Goal: Task Accomplishment & Management: Manage account settings

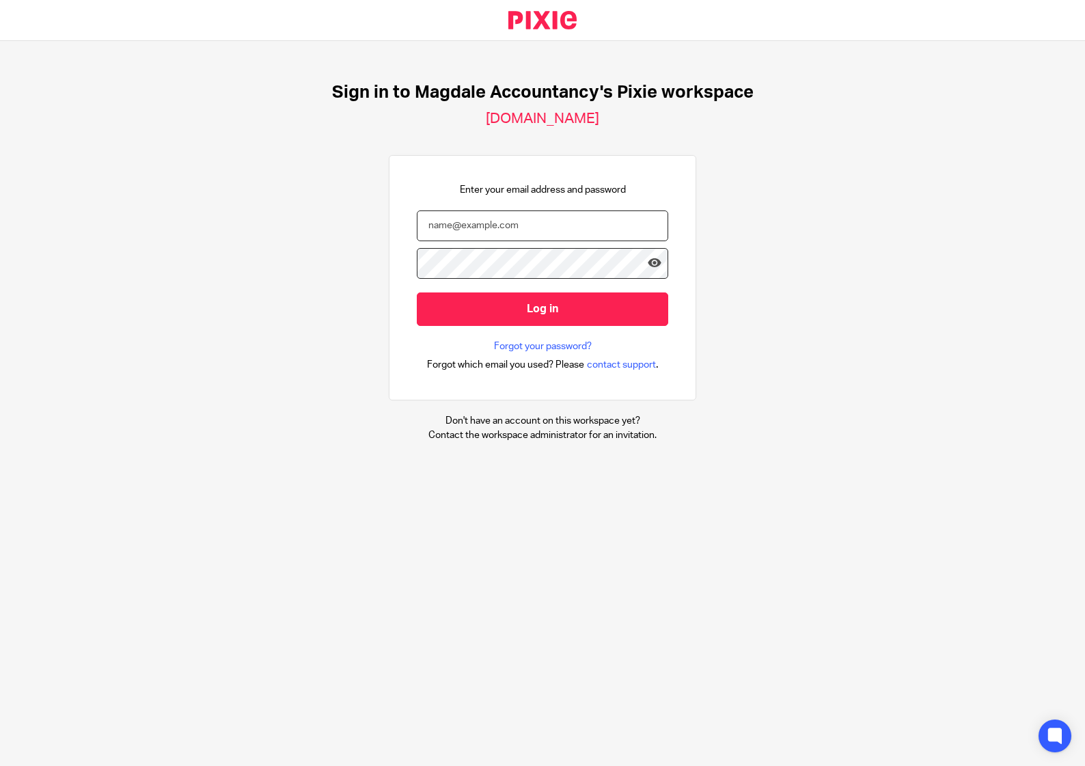
type input "[EMAIL_ADDRESS][DOMAIN_NAME]"
drag, startPoint x: 141, startPoint y: 334, endPoint x: 161, endPoint y: 334, distance: 20.5
click at [141, 334] on div "Sign in to Magdale Accountancy's Pixie workspace magdale-accountancy.usepixie.n…" at bounding box center [542, 262] width 1085 height 442
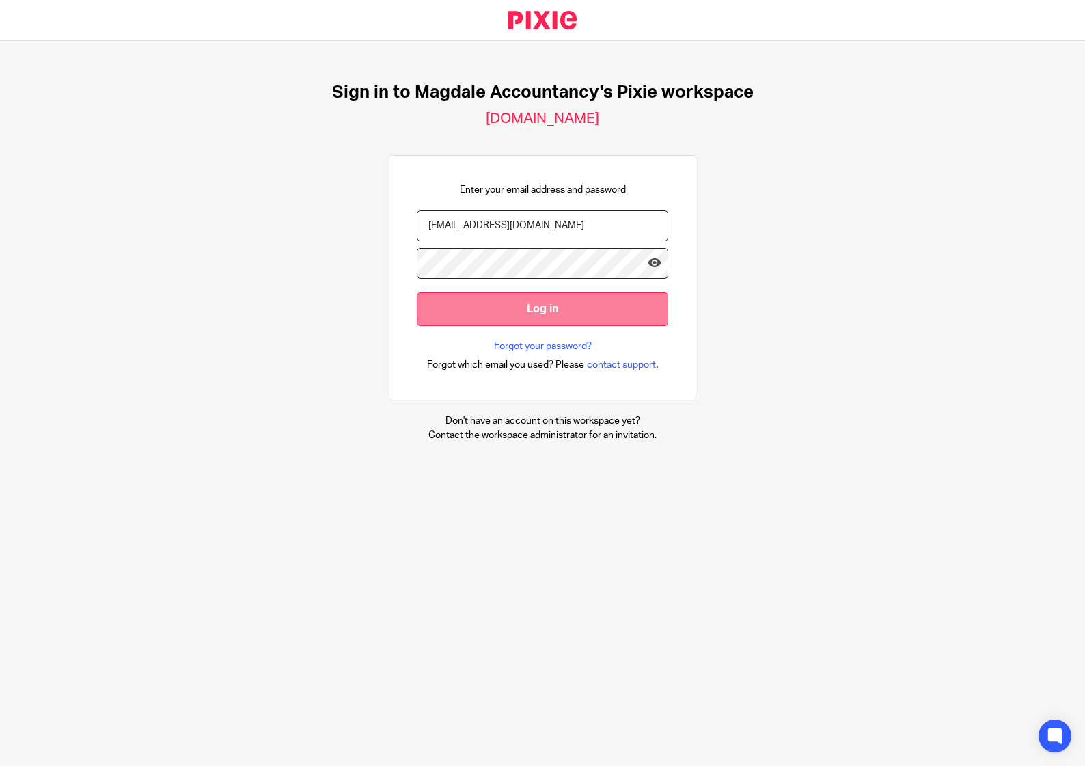
click at [587, 322] on input "Log in" at bounding box center [542, 308] width 251 height 33
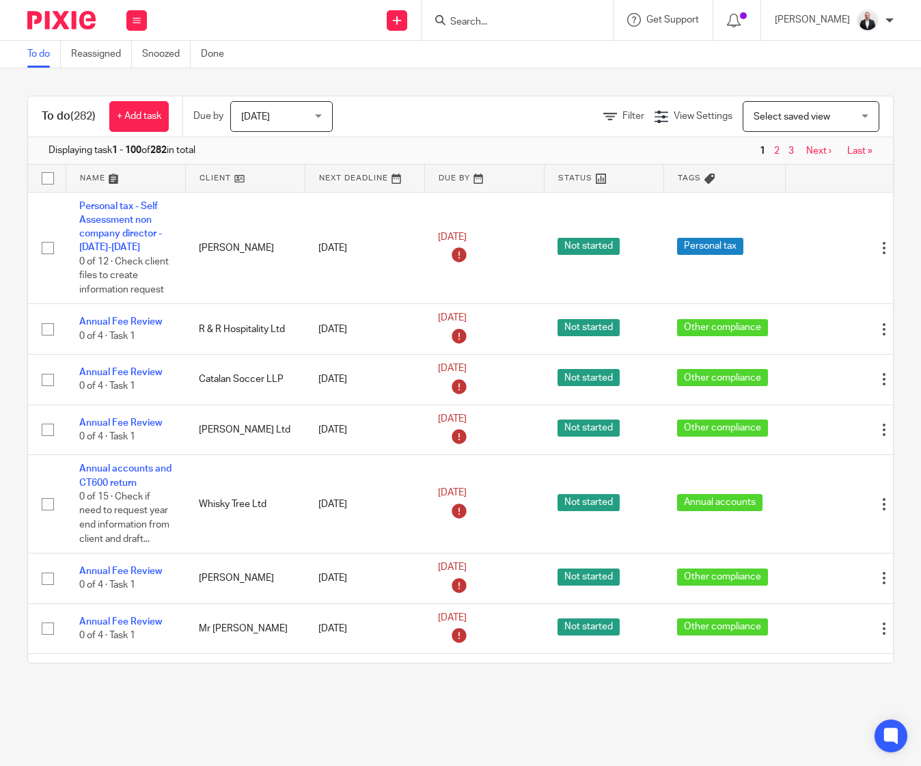
click at [569, 18] on input "Search" at bounding box center [510, 22] width 123 height 12
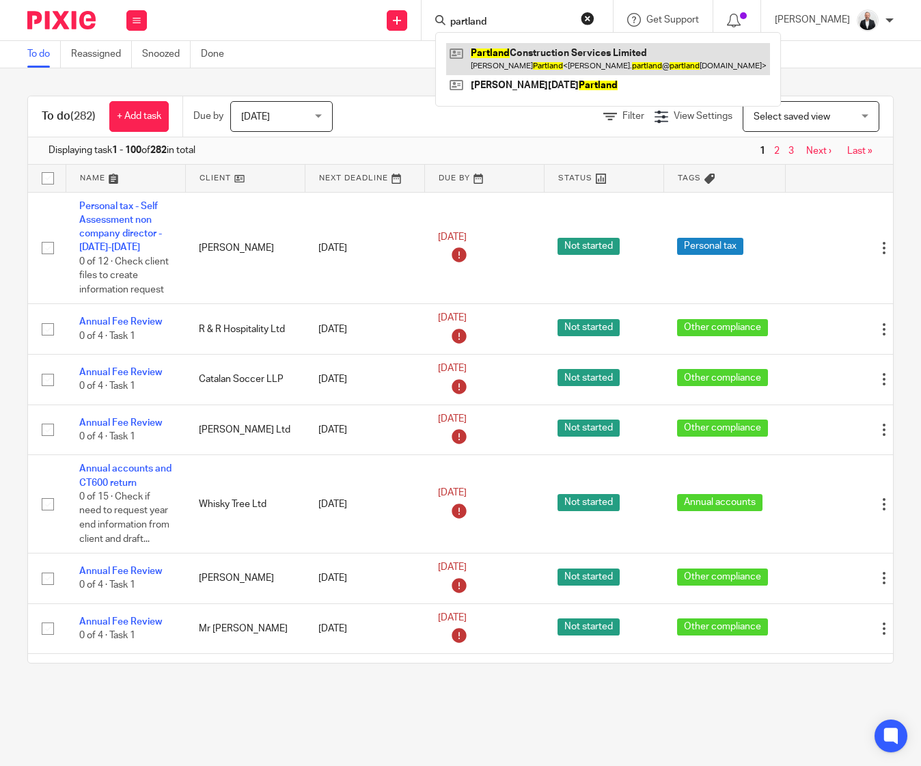
type input "partland"
click at [561, 61] on link at bounding box center [608, 58] width 324 height 31
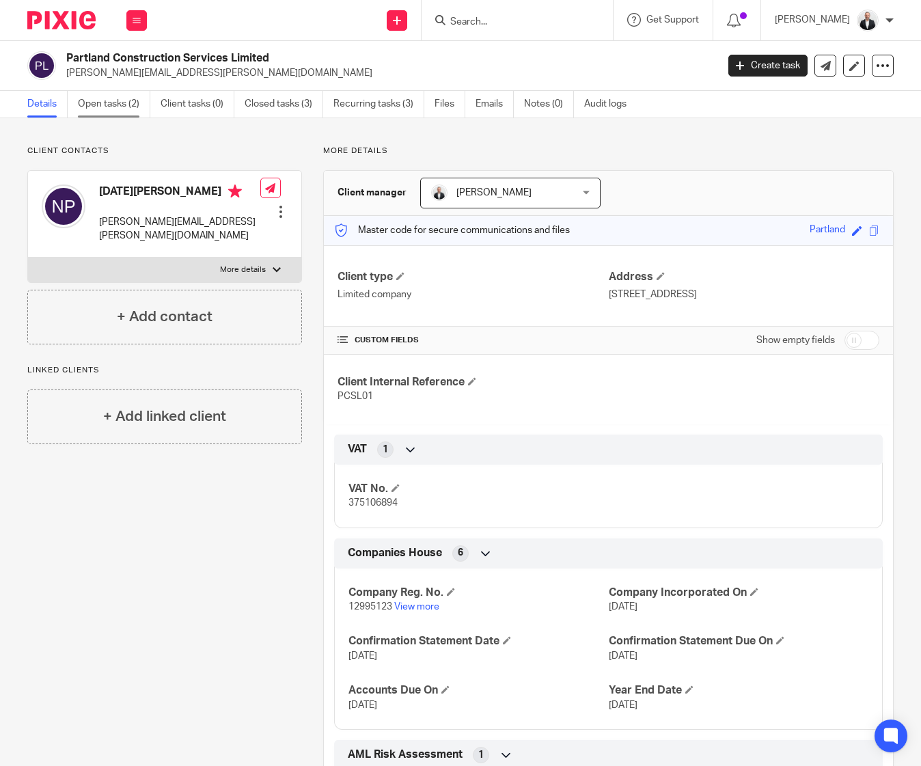
click at [94, 107] on link "Open tasks (2)" at bounding box center [114, 104] width 72 height 27
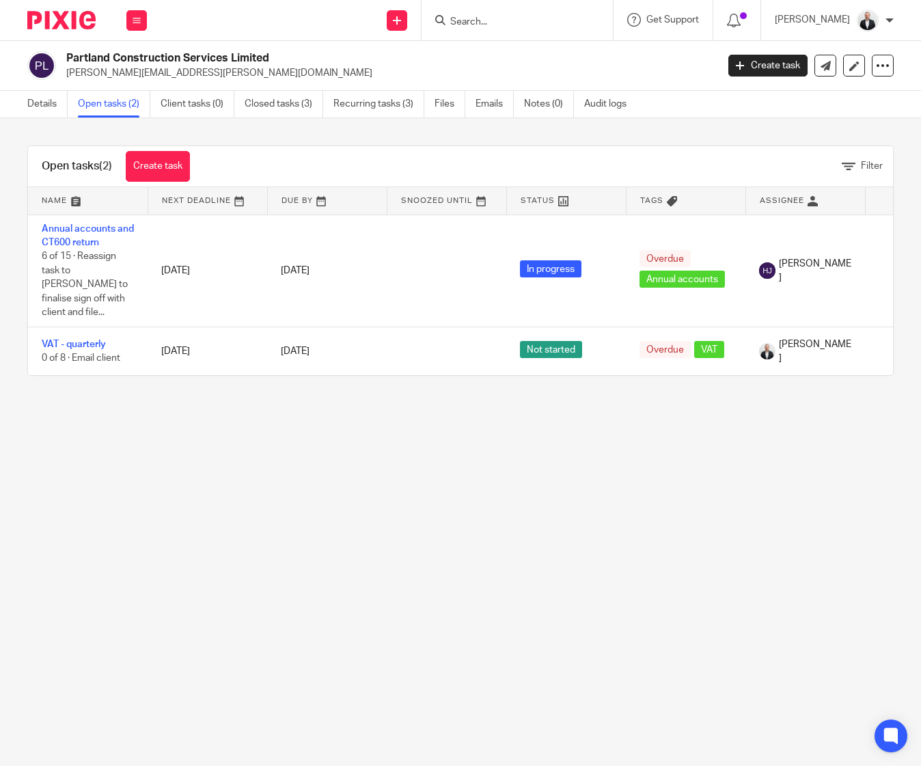
click at [26, 113] on div "Details Open tasks (2) Client tasks (0) Closed tasks (3) Recurring tasks (3) Fi…" at bounding box center [330, 104] width 660 height 27
click at [53, 104] on link "Details" at bounding box center [47, 104] width 40 height 27
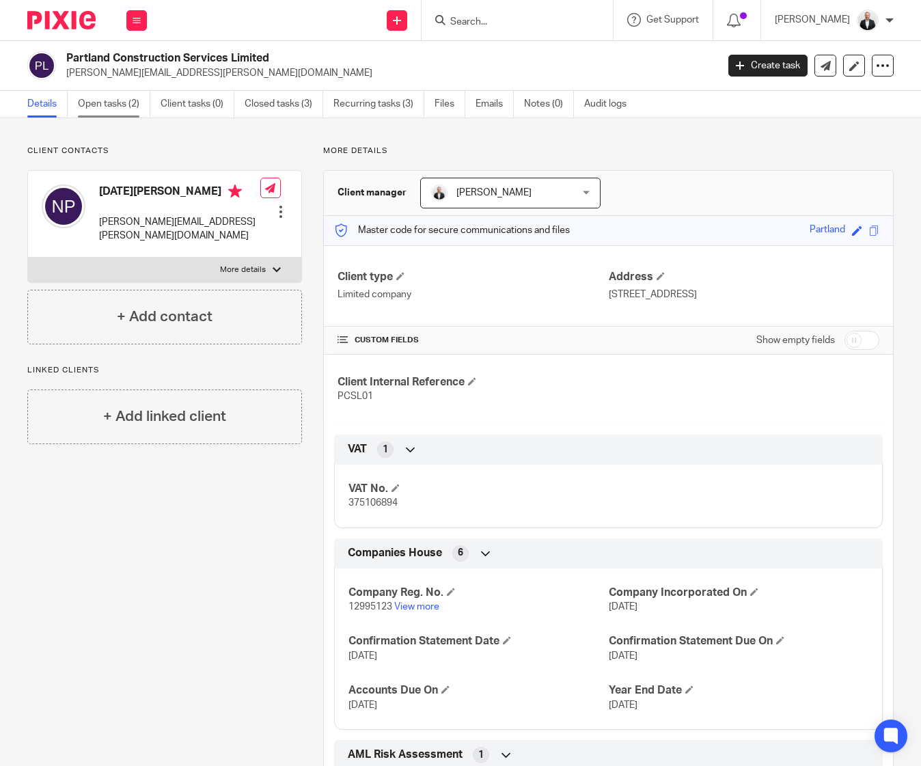
click at [110, 98] on link "Open tasks (2)" at bounding box center [114, 104] width 72 height 27
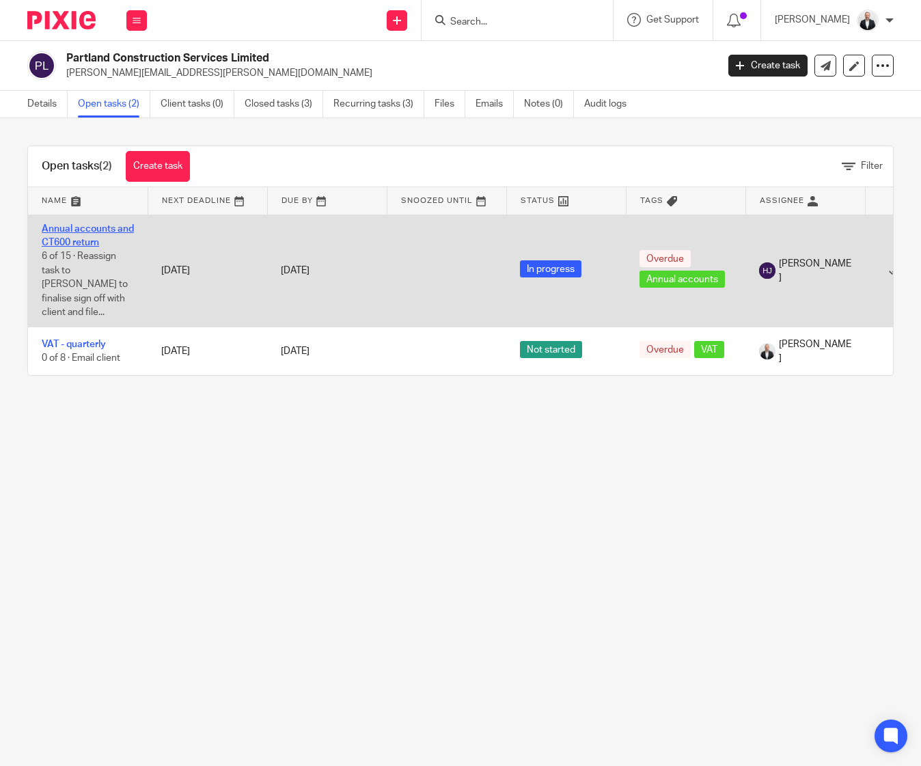
click at [92, 229] on link "Annual accounts and CT600 return" at bounding box center [88, 235] width 92 height 23
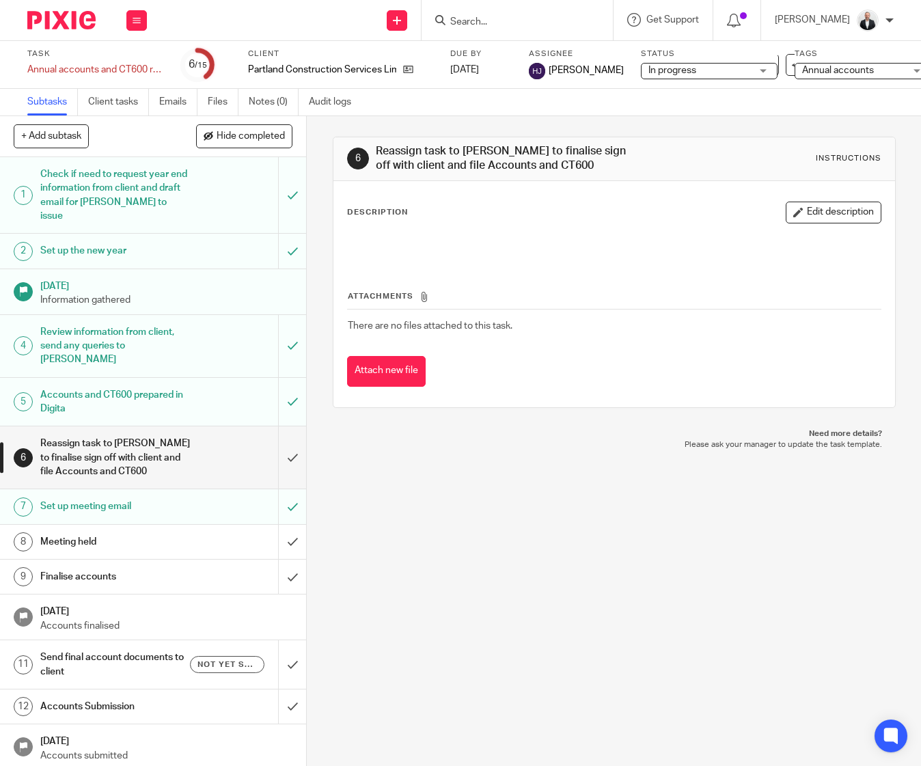
click at [128, 647] on h1 "Send final account documents to client" at bounding box center [115, 664] width 150 height 35
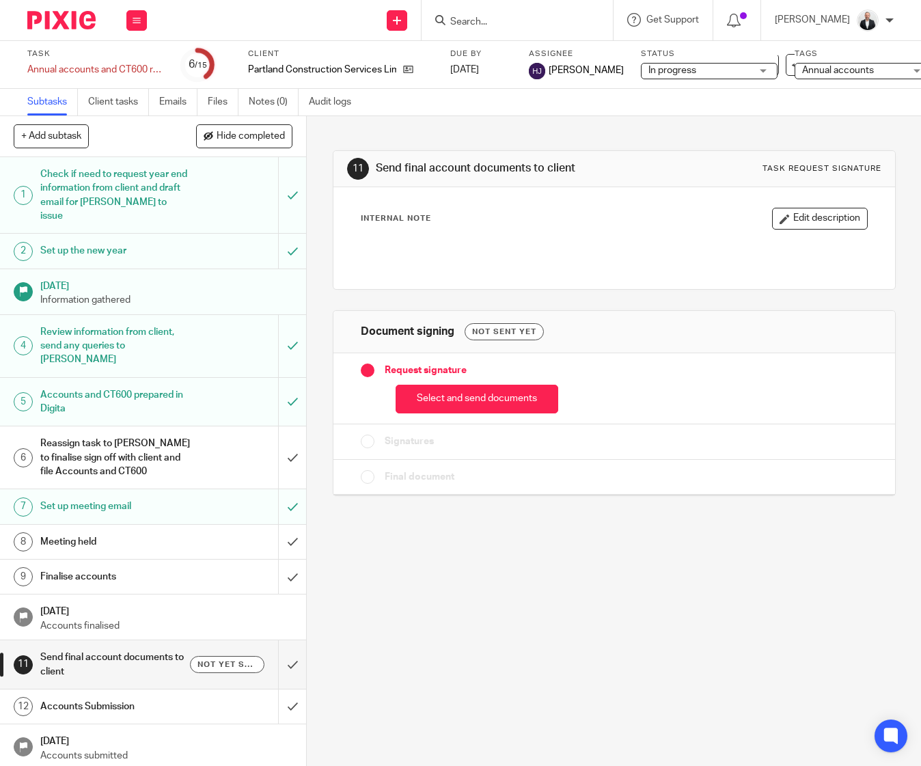
click at [460, 406] on button "Select and send documents" at bounding box center [476, 399] width 163 height 29
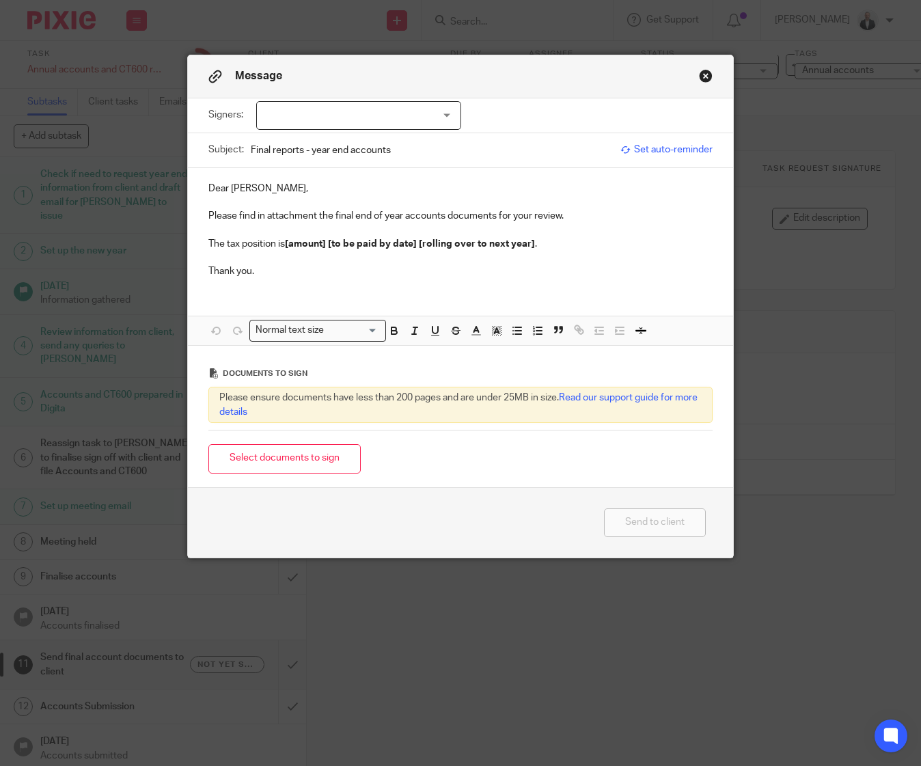
click at [428, 109] on div at bounding box center [358, 115] width 205 height 29
click at [362, 143] on li "Noel Partland" at bounding box center [354, 144] width 204 height 28
checkbox input "true"
click at [594, 295] on div "Dear Noel, Please find in attachment the final end of year accounts documents f…" at bounding box center [460, 256] width 545 height 177
click at [303, 236] on p at bounding box center [460, 230] width 504 height 14
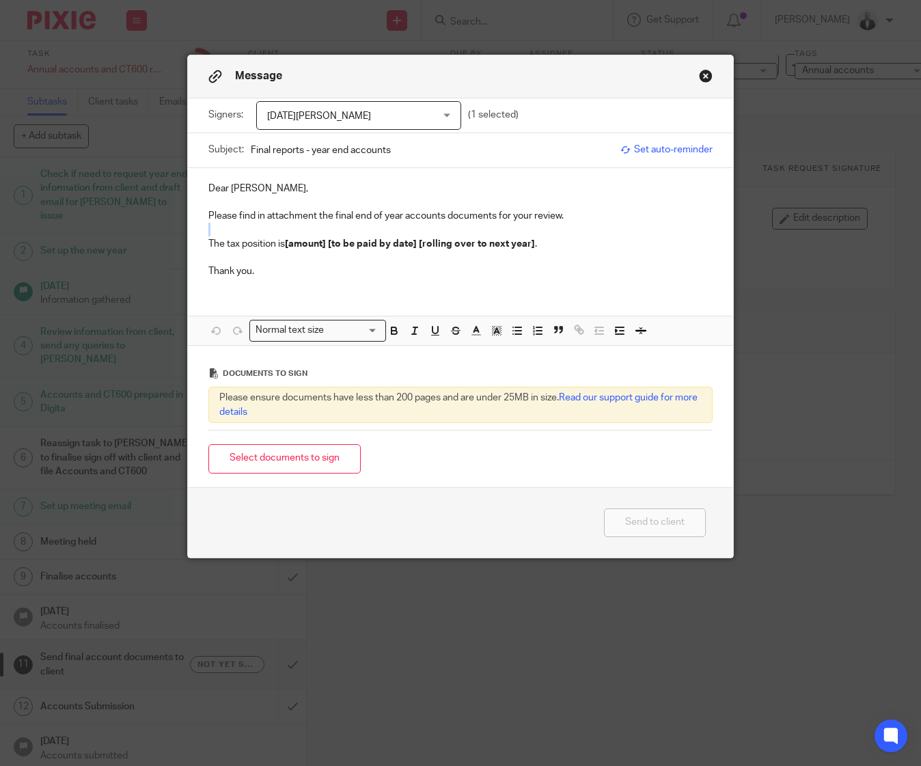
click at [303, 236] on p at bounding box center [460, 230] width 504 height 14
click at [305, 244] on strong "[amount] [to be paid by date] [rolling over to next year]" at bounding box center [410, 244] width 250 height 10
click at [503, 539] on div "Send to client" at bounding box center [460, 522] width 545 height 71
click at [260, 465] on button "Select documents to sign" at bounding box center [284, 458] width 152 height 29
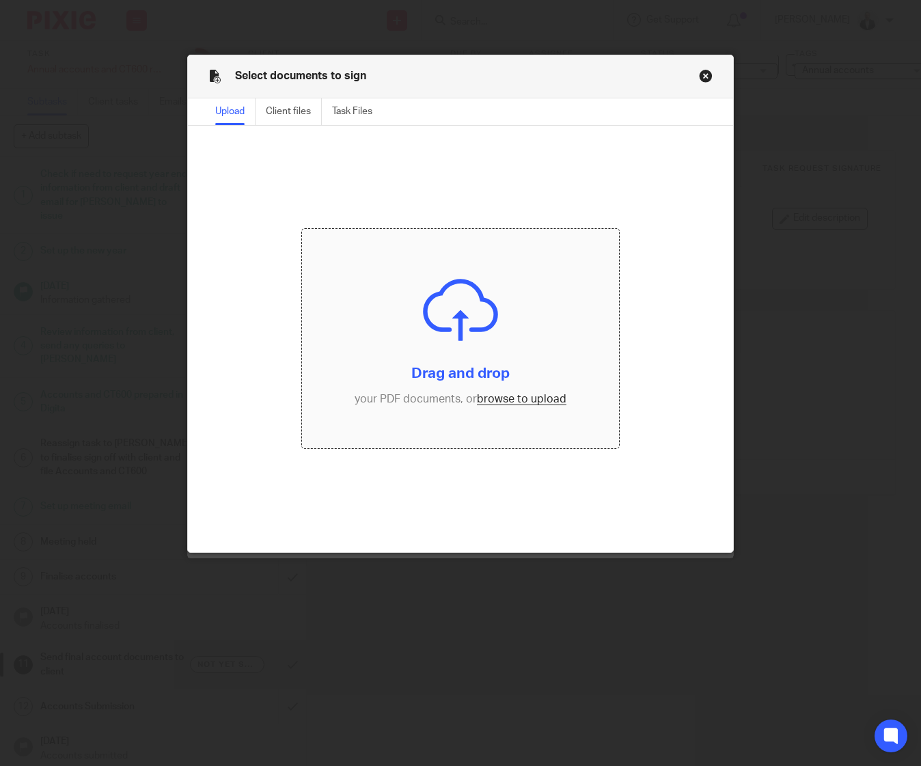
click at [524, 402] on input "file" at bounding box center [460, 338] width 317 height 219
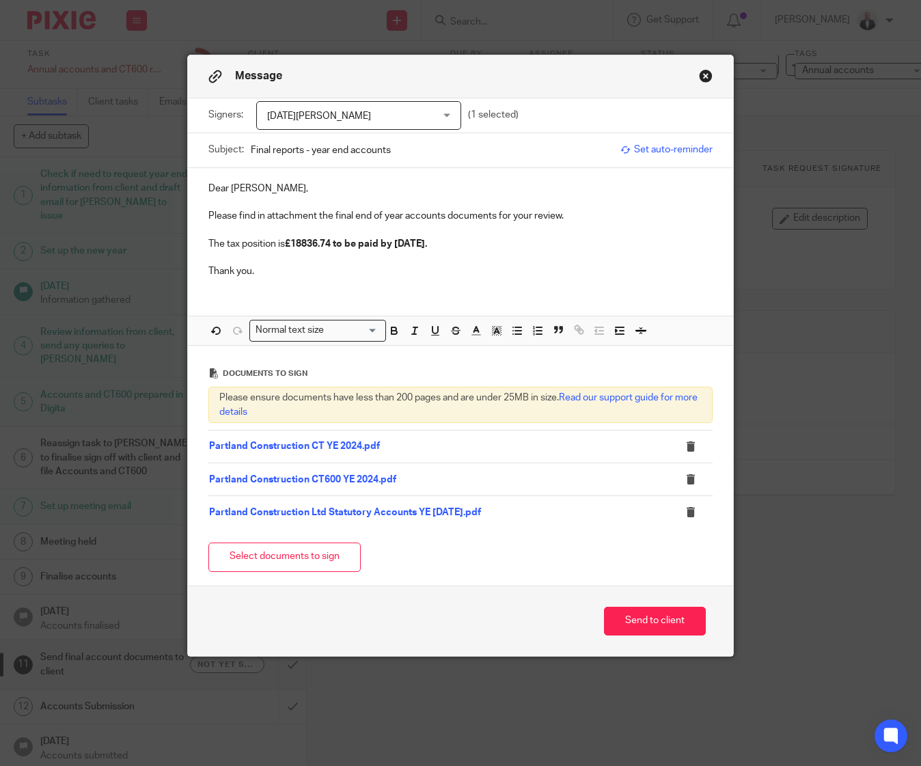
click at [684, 152] on span "Set auto-reminder" at bounding box center [666, 150] width 92 height 14
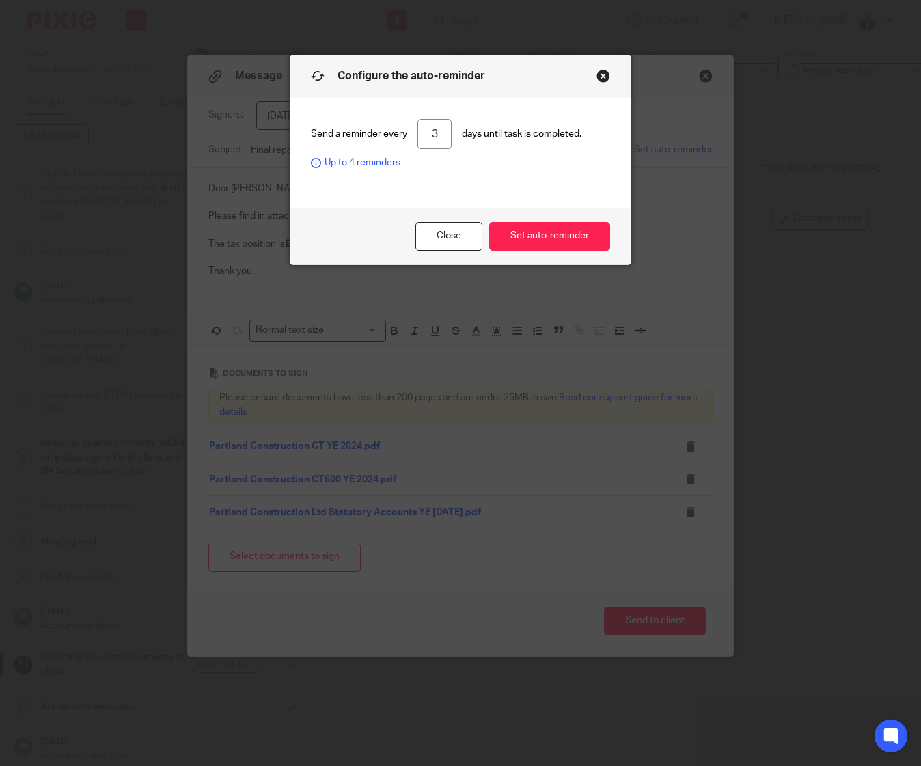
click at [436, 133] on input "3" at bounding box center [434, 134] width 34 height 31
type input "1"
click at [534, 242] on button "Set auto-reminder" at bounding box center [549, 236] width 121 height 29
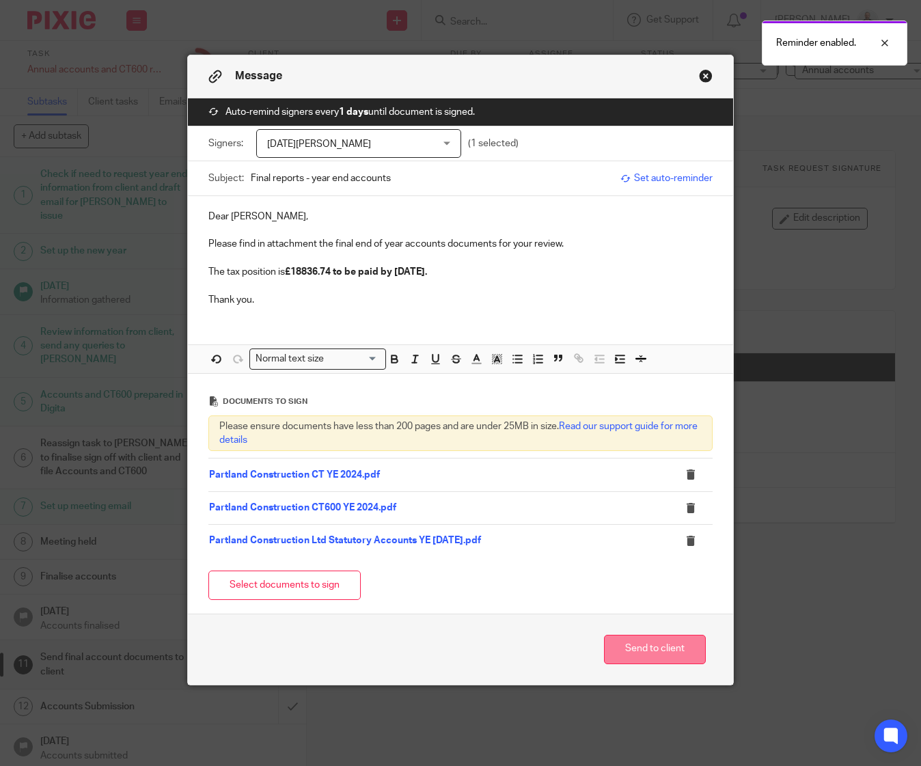
click at [655, 650] on button "Send to client" at bounding box center [655, 648] width 102 height 29
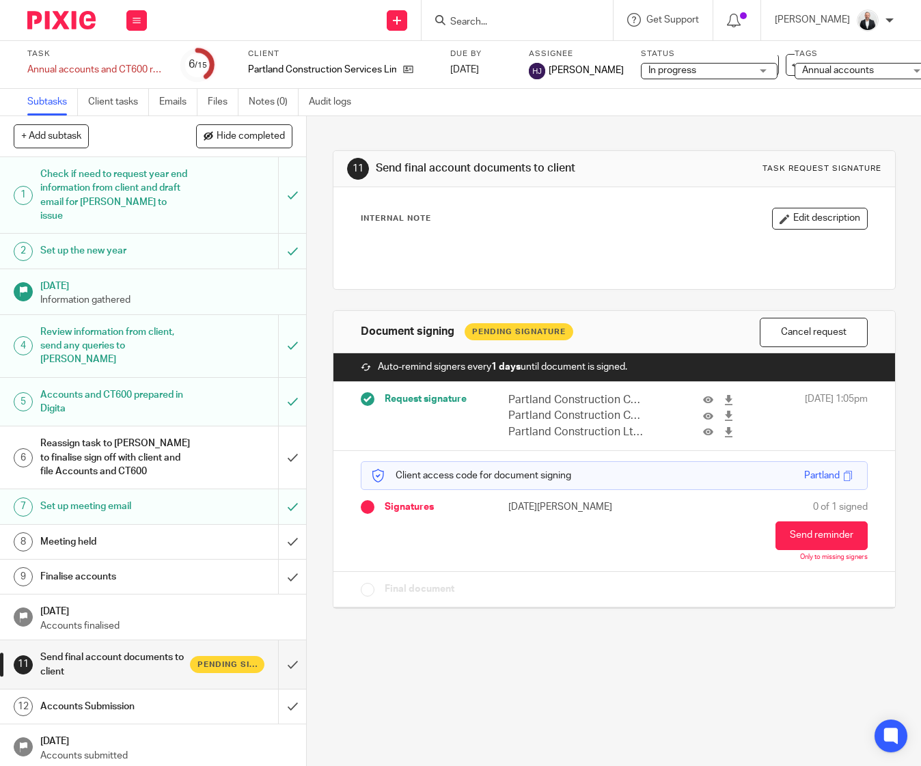
click at [590, 14] on form at bounding box center [521, 20] width 145 height 17
click at [537, 18] on input "Search" at bounding box center [510, 22] width 123 height 12
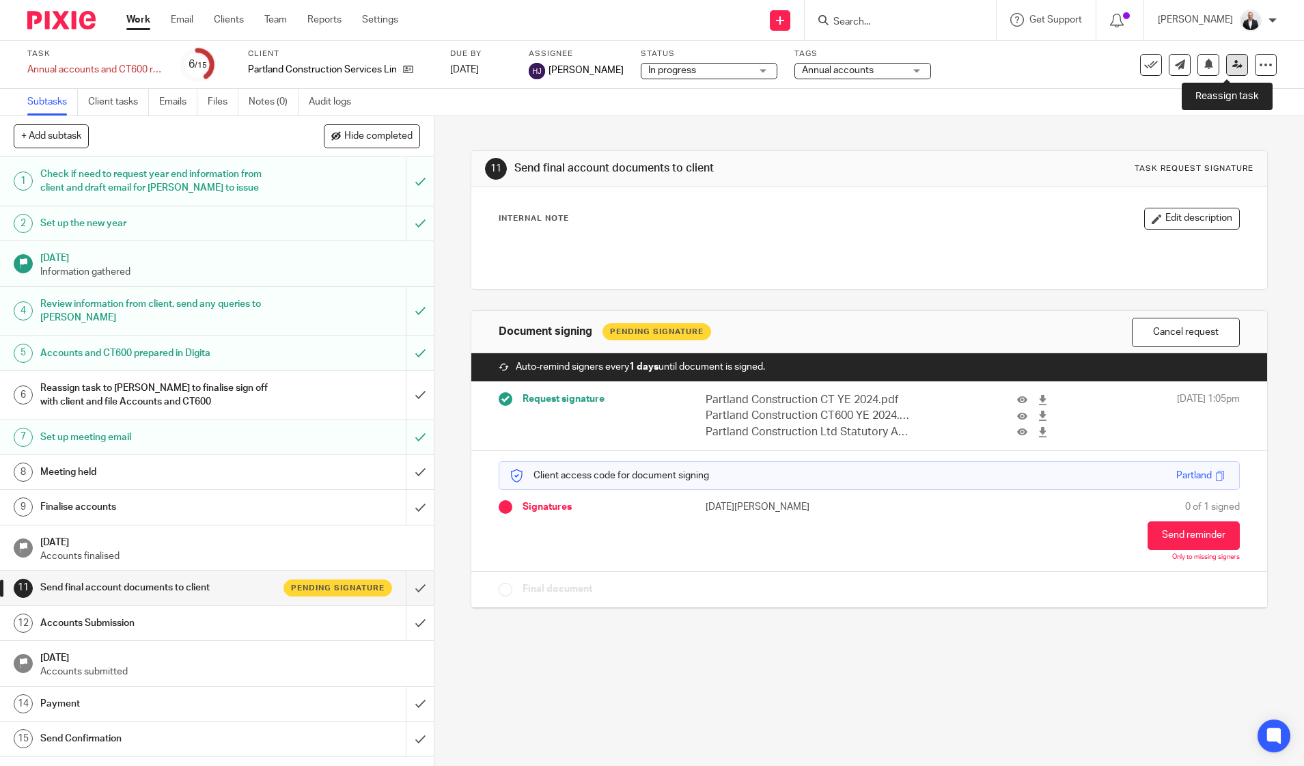
click at [920, 72] on link at bounding box center [1237, 65] width 22 height 22
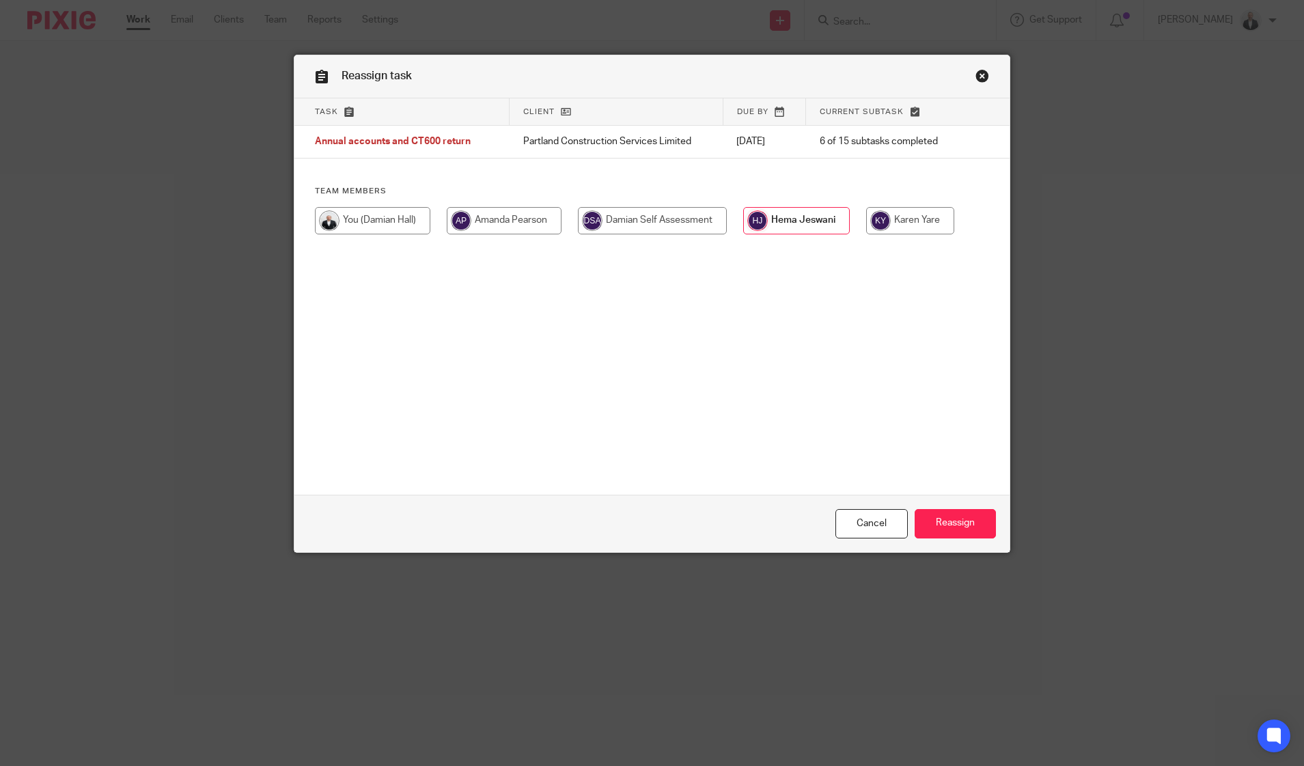
click at [385, 225] on input "radio" at bounding box center [372, 220] width 115 height 27
radio input "true"
click at [932, 520] on input "Reassign" at bounding box center [954, 523] width 81 height 29
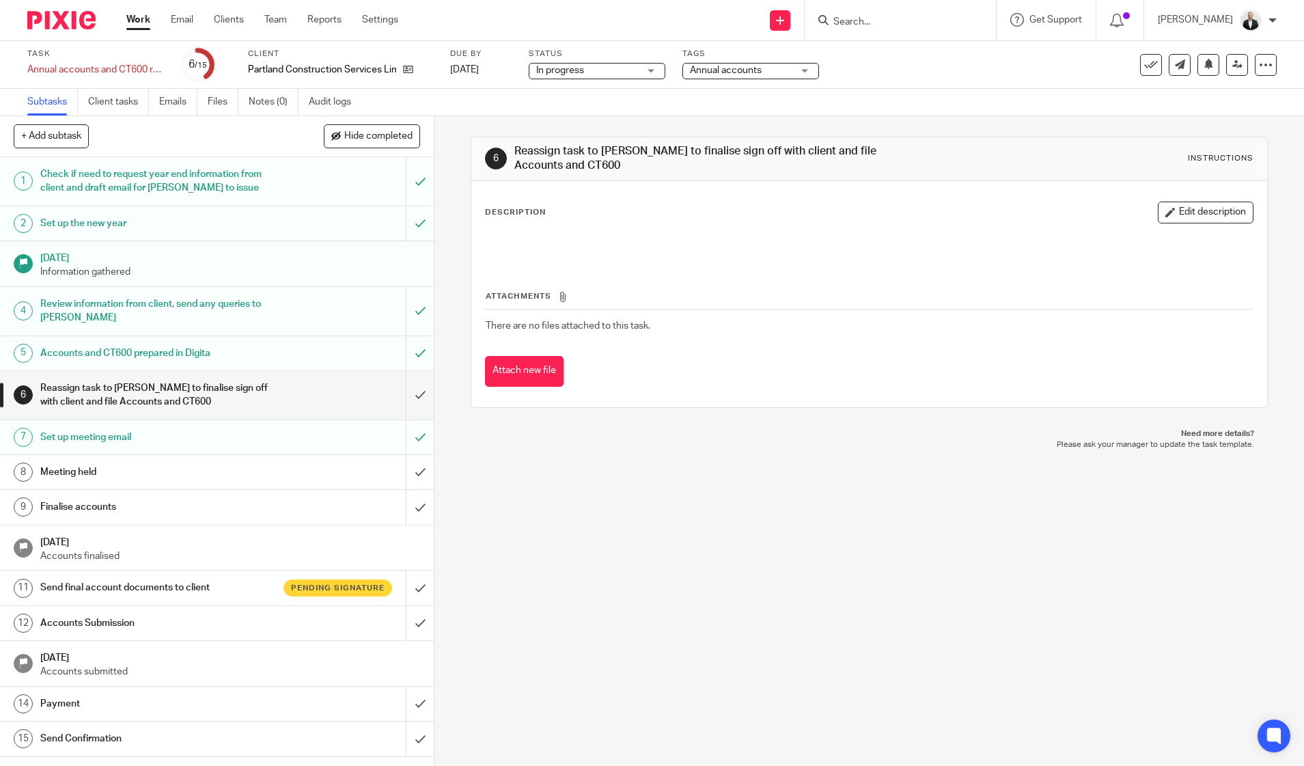
click at [934, 23] on input "Search" at bounding box center [893, 22] width 123 height 12
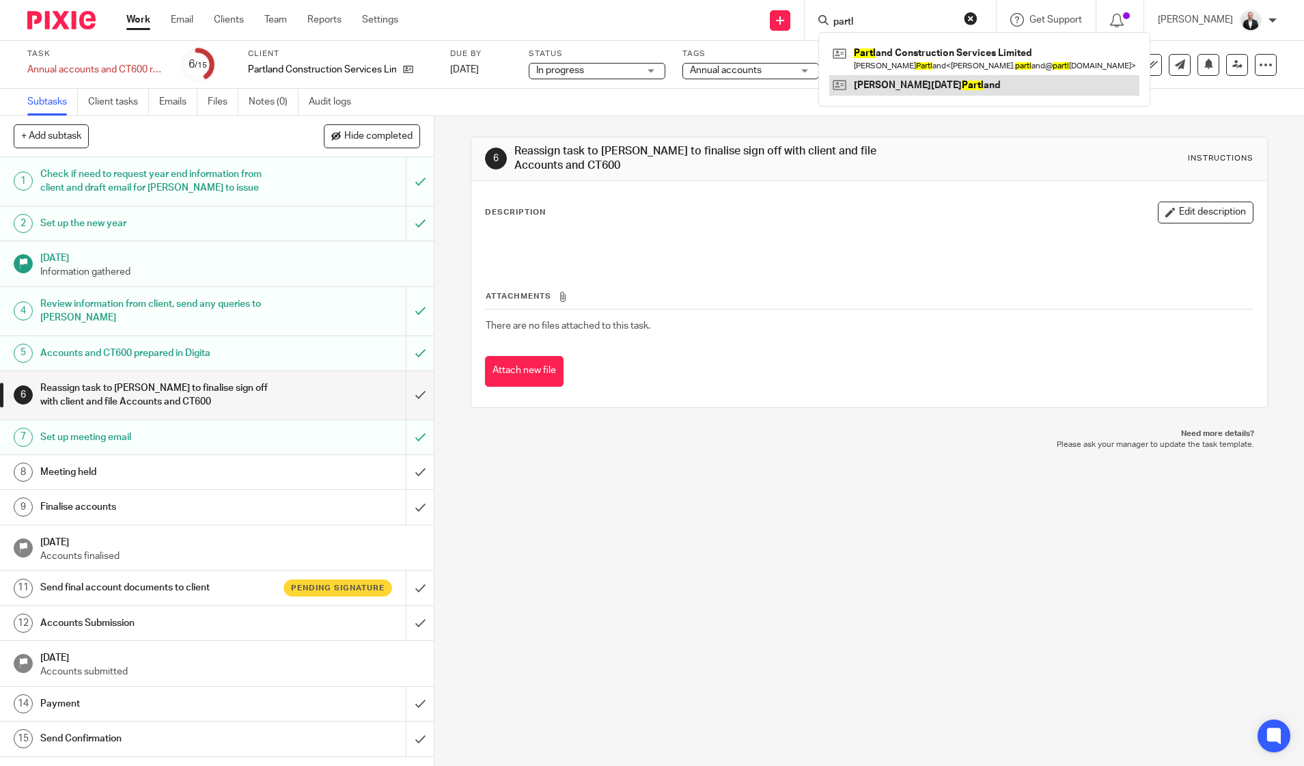
type input "partl"
click at [930, 94] on link at bounding box center [984, 85] width 310 height 20
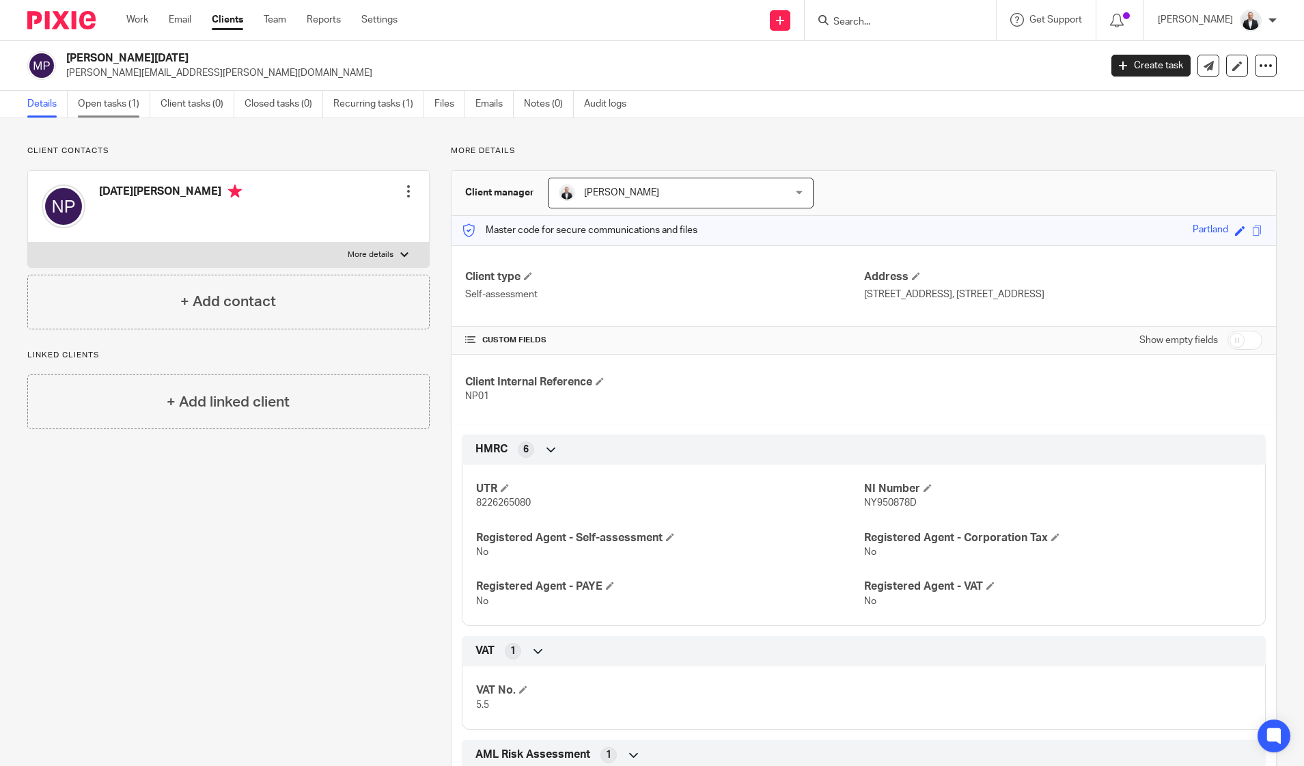
click at [109, 102] on link "Open tasks (1)" at bounding box center [114, 104] width 72 height 27
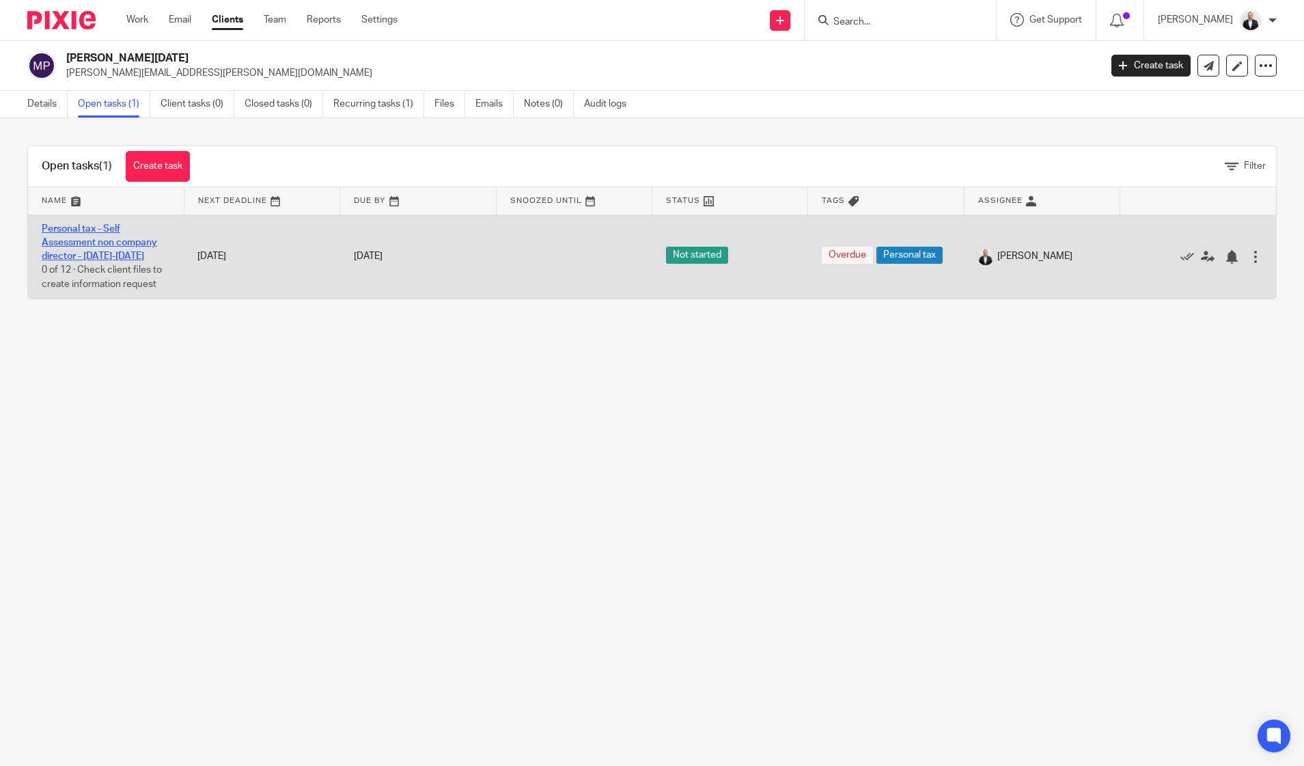
click at [125, 244] on link "Personal tax - Self Assessment non company director - [DATE]-[DATE]" at bounding box center [99, 243] width 115 height 38
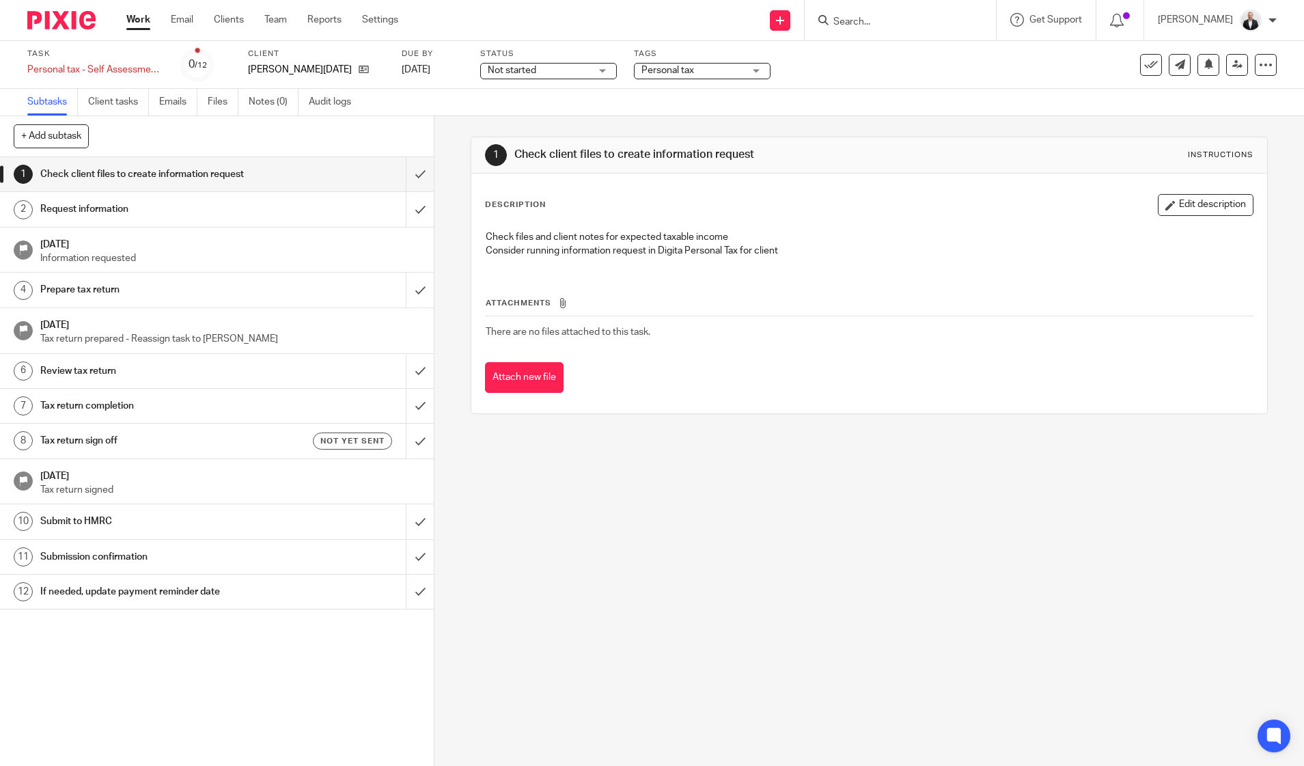
click at [252, 438] on h1 "Tax return sign off" at bounding box center [157, 440] width 235 height 20
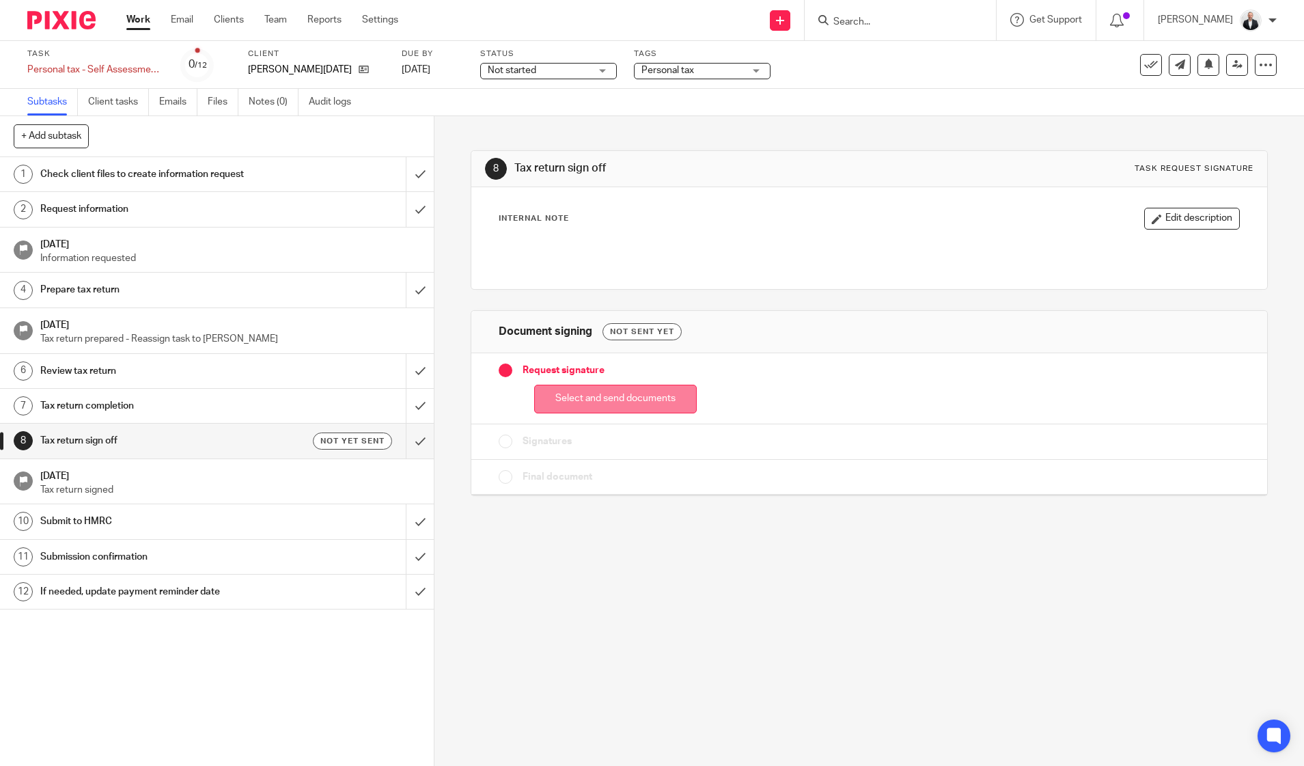
click at [639, 400] on button "Select and send documents" at bounding box center [615, 399] width 163 height 29
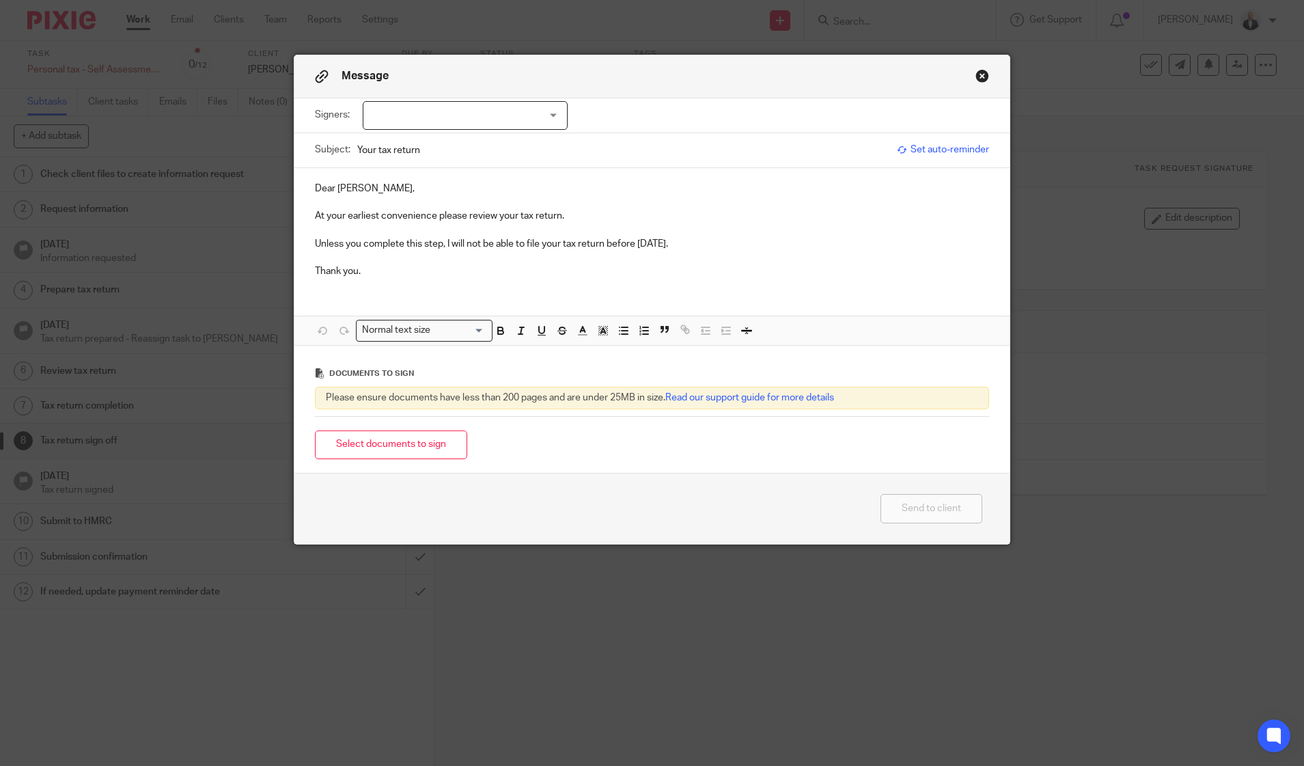
click at [543, 111] on div at bounding box center [465, 115] width 205 height 29
click at [983, 78] on button "Close modal" at bounding box center [982, 76] width 14 height 14
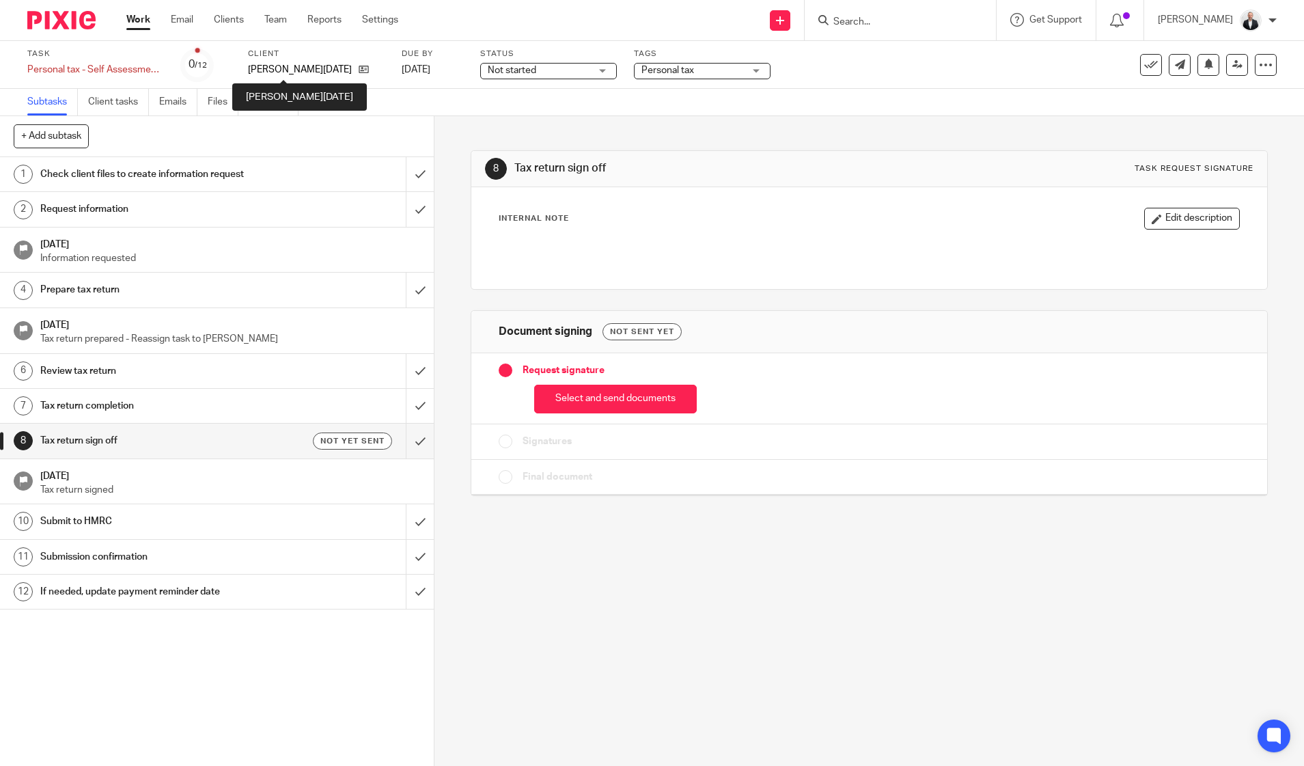
click at [279, 70] on p "[PERSON_NAME][DATE]" at bounding box center [300, 70] width 104 height 14
click at [359, 68] on icon at bounding box center [364, 69] width 10 height 10
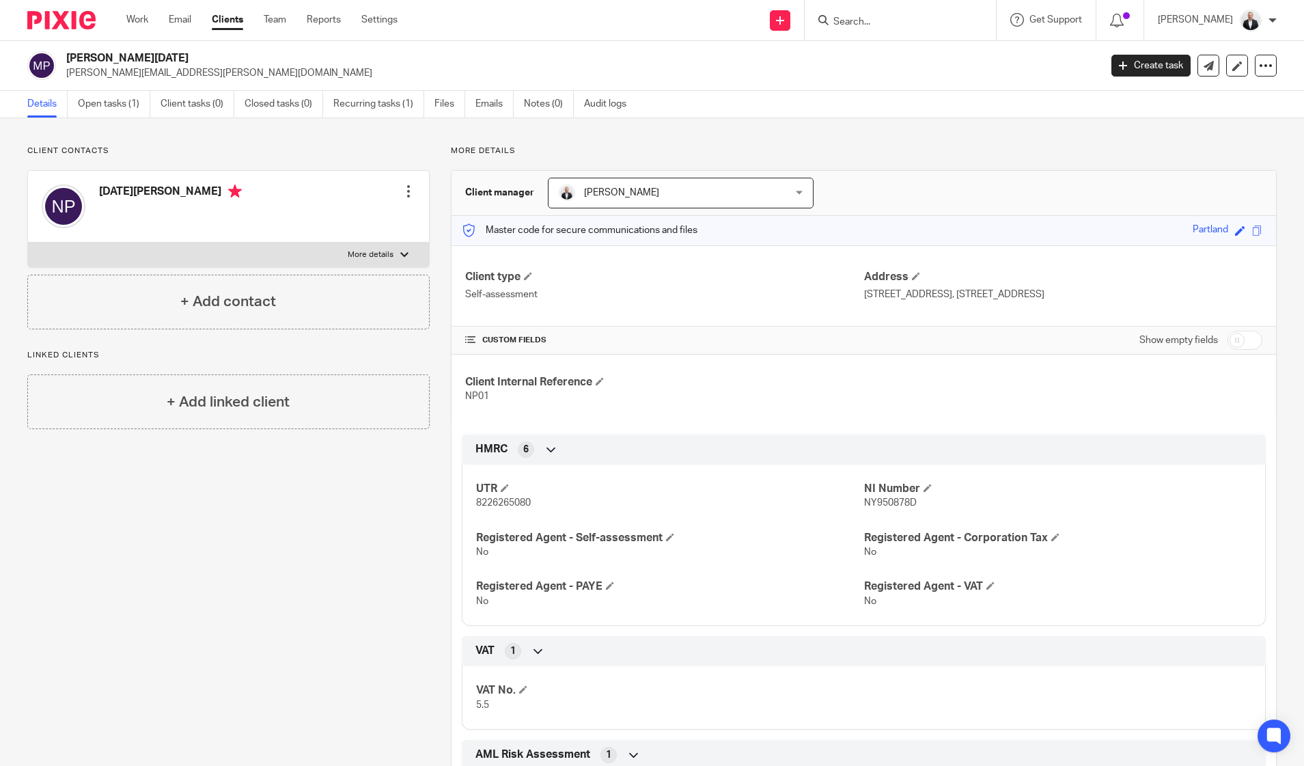
click at [404, 193] on div at bounding box center [409, 191] width 14 height 14
click at [318, 215] on link "Edit contact" at bounding box center [344, 222] width 130 height 20
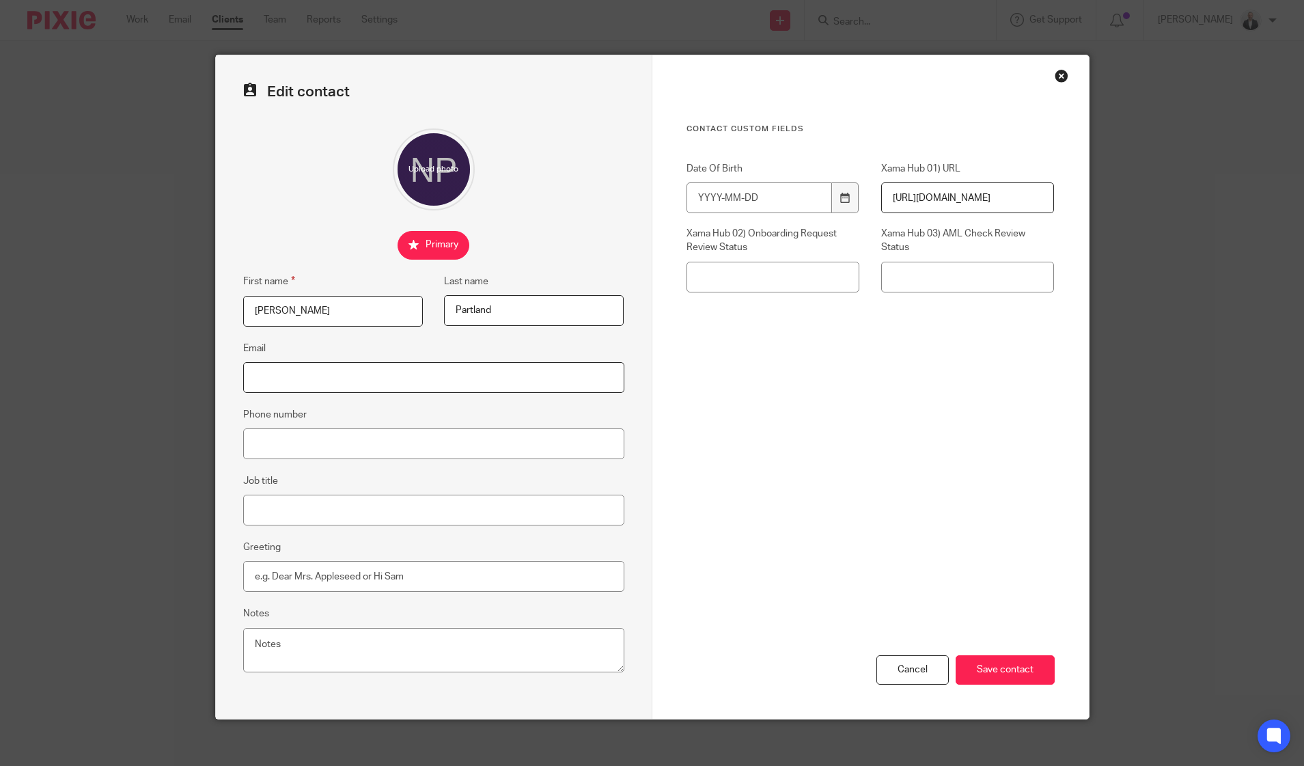
click at [391, 371] on input "Email" at bounding box center [433, 377] width 381 height 31
type input "m"
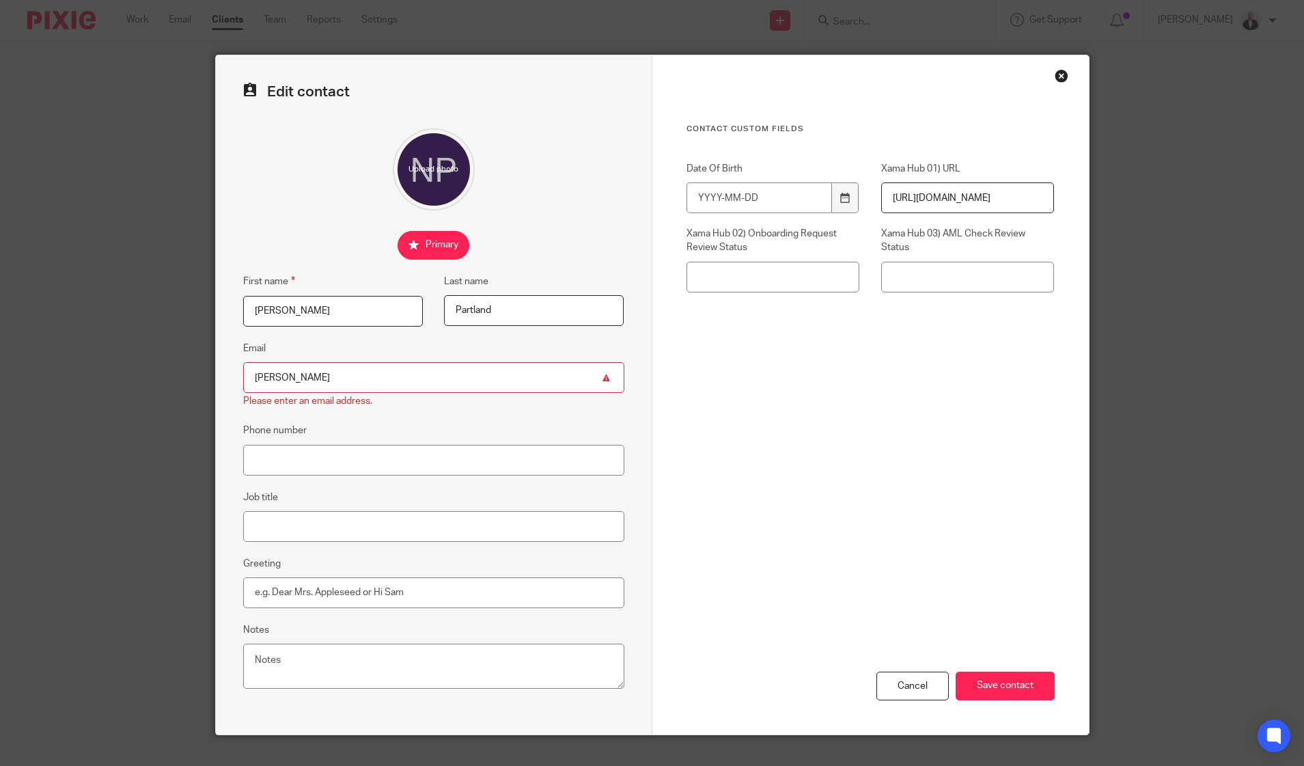
click at [223, 242] on div "Edit contact First name Noel Last name Partland Email noel Please enter an emai…" at bounding box center [434, 394] width 436 height 679
drag, startPoint x: 303, startPoint y: 383, endPoint x: 160, endPoint y: 397, distance: 144.1
click at [160, 395] on div "Edit contact First name Noel Last name Partland Email noel Please enter an emai…" at bounding box center [652, 383] width 1304 height 766
paste input "Noel Partland <noel.partland@partlandcsl.co.uk>"
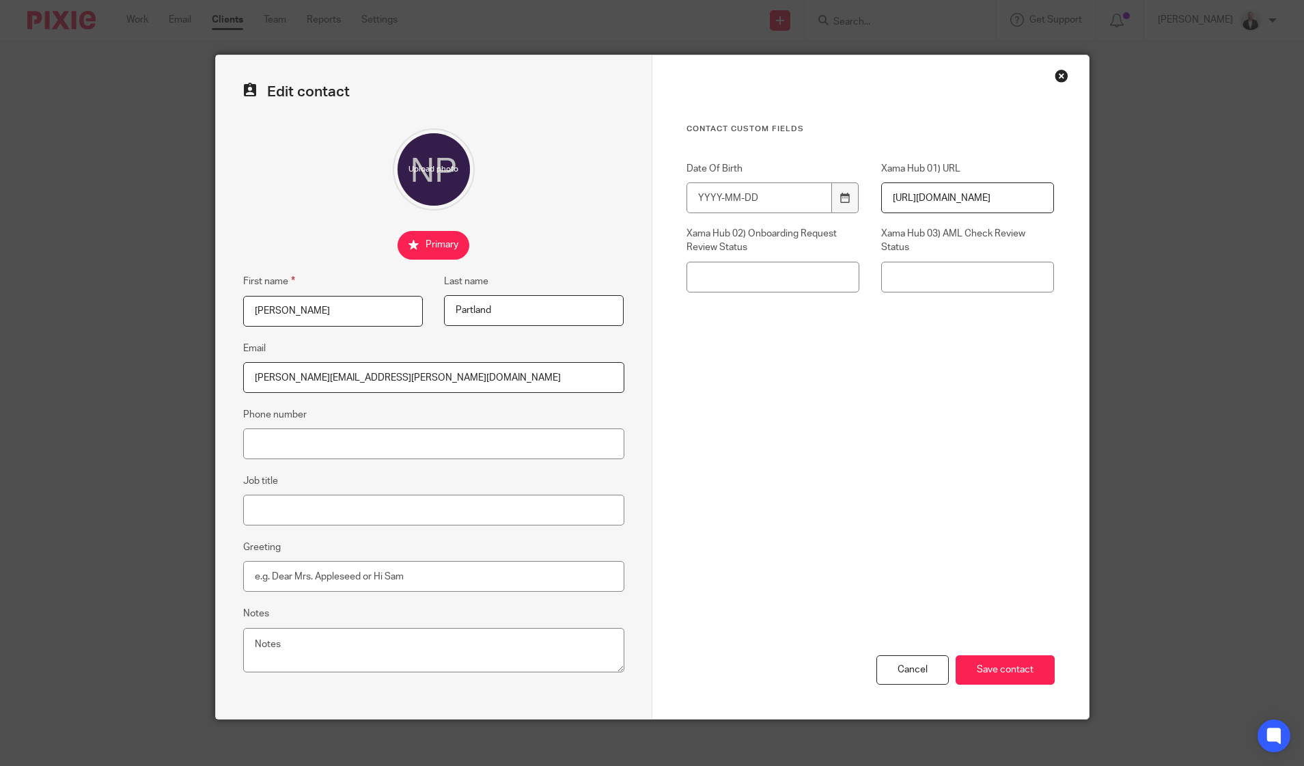
type input "noel.partland@partlandcsl.co.uk"
click at [785, 480] on div "Cancel Save contact" at bounding box center [870, 599] width 368 height 238
click at [1014, 668] on input "Save contact" at bounding box center [1004, 669] width 99 height 29
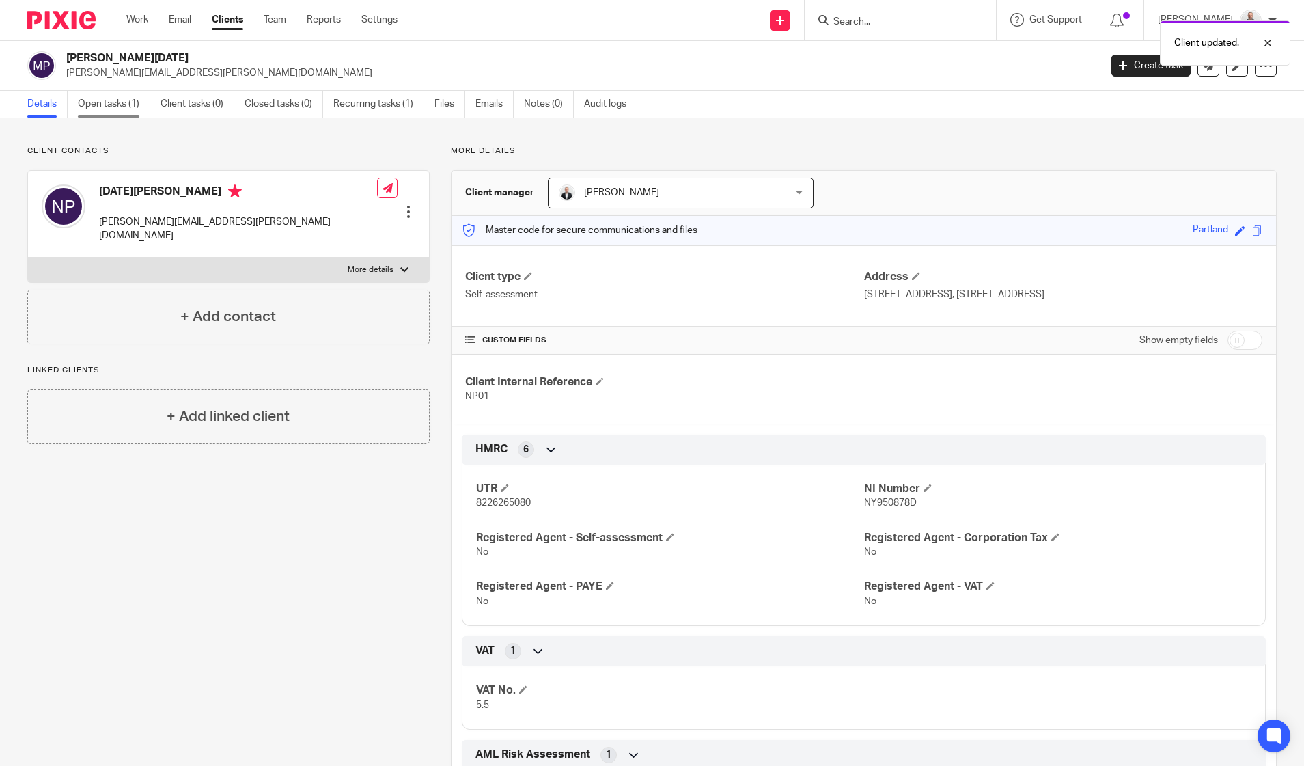
click at [119, 100] on link "Open tasks (1)" at bounding box center [114, 104] width 72 height 27
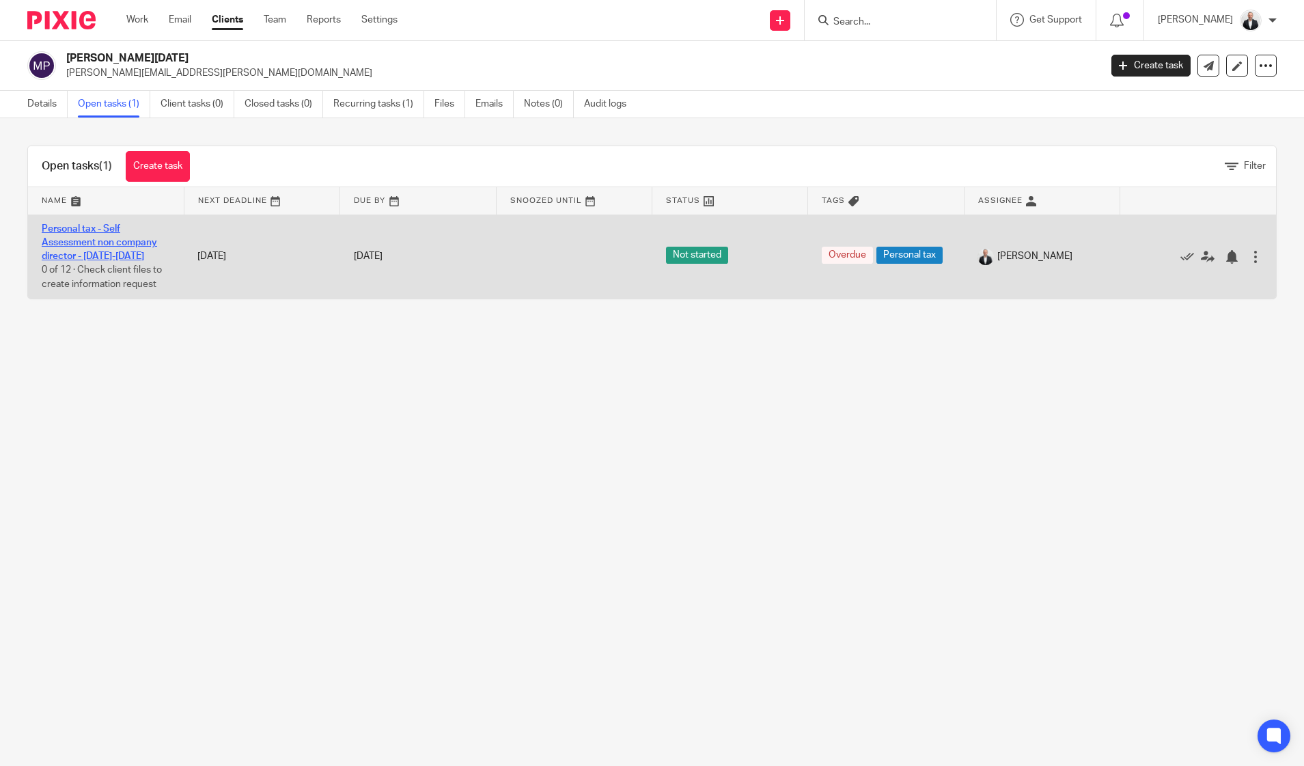
click at [90, 244] on link "Personal tax - Self Assessment non company director - [DATE]-[DATE]" at bounding box center [99, 243] width 115 height 38
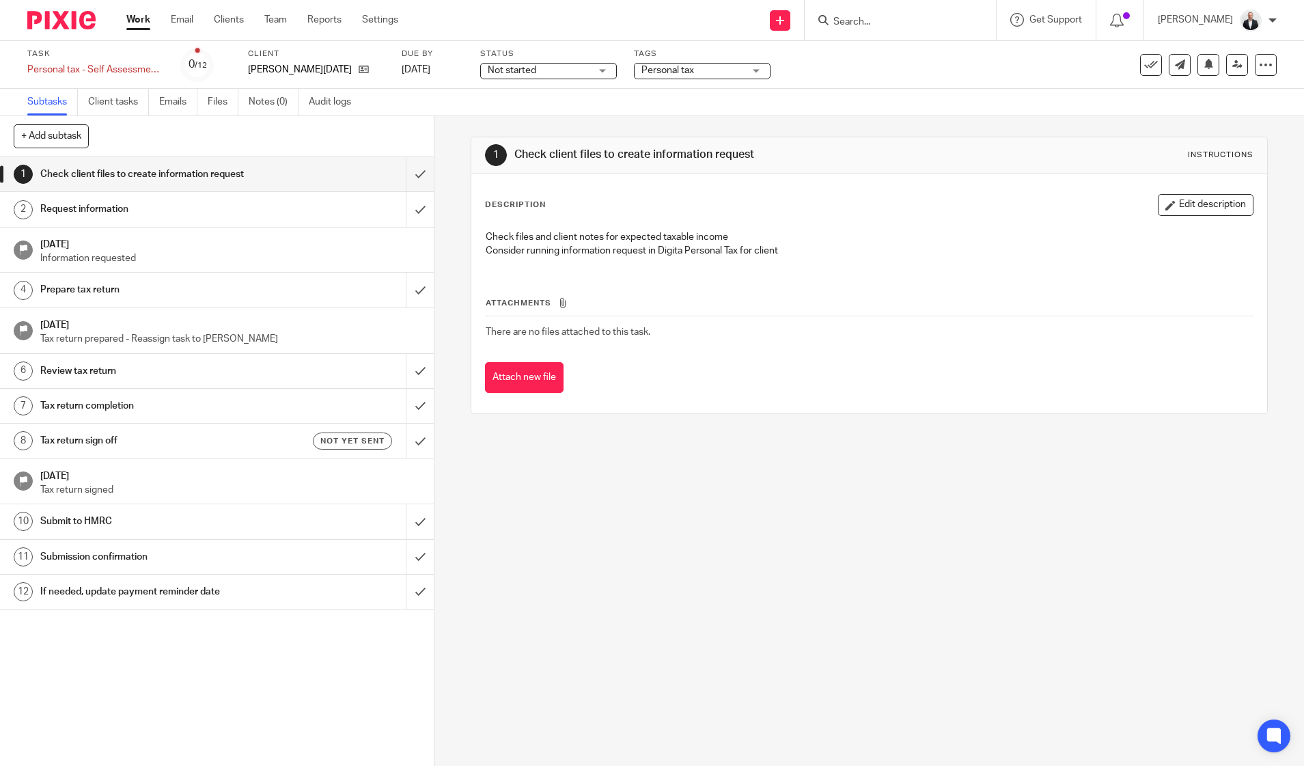
click at [129, 436] on h1 "Tax return sign off" at bounding box center [157, 440] width 235 height 20
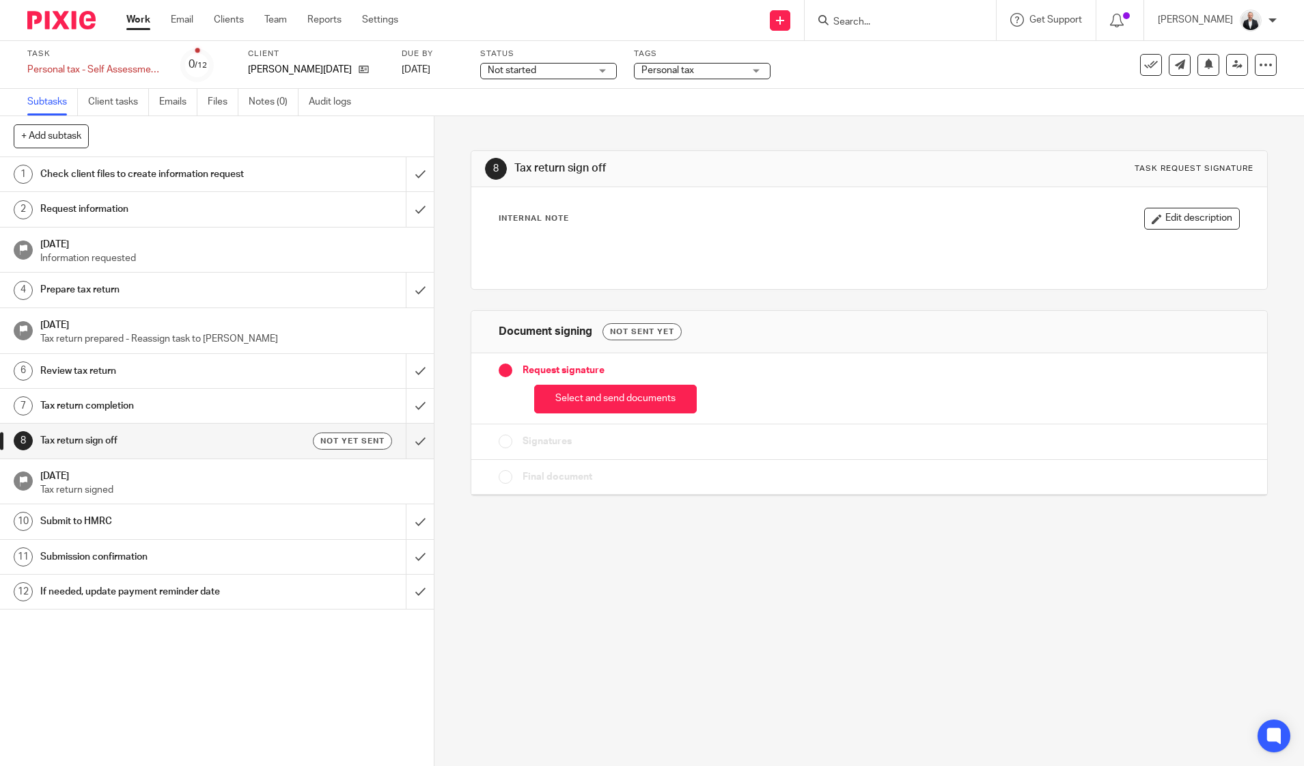
click at [672, 420] on div "Request signature Select and send documents" at bounding box center [869, 388] width 796 height 71
click at [680, 408] on button "Select and send documents" at bounding box center [615, 399] width 163 height 29
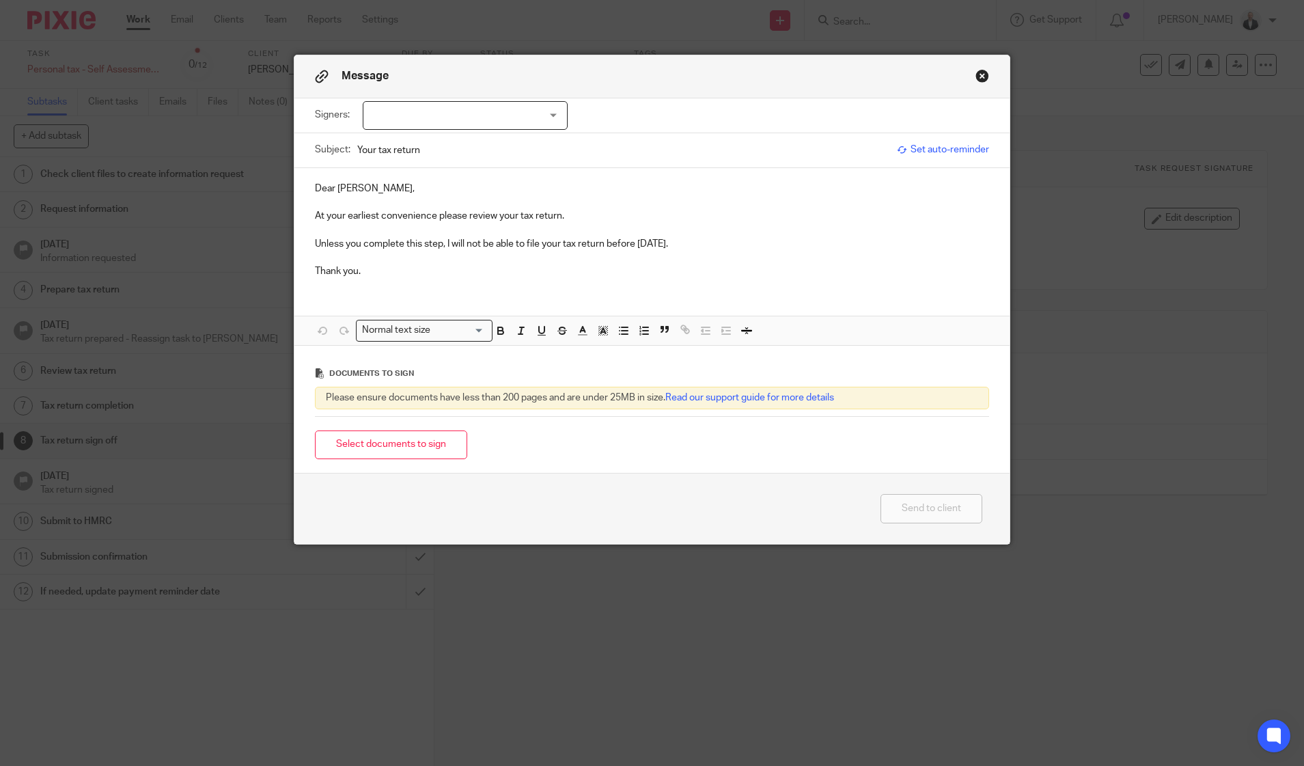
click at [315, 191] on p "Dear Noel," at bounding box center [652, 189] width 675 height 14
click at [494, 225] on p at bounding box center [652, 230] width 675 height 14
click at [490, 219] on p "At your earliest convenience please review your tax return." at bounding box center [652, 216] width 675 height 14
click at [549, 127] on div at bounding box center [465, 115] width 205 height 29
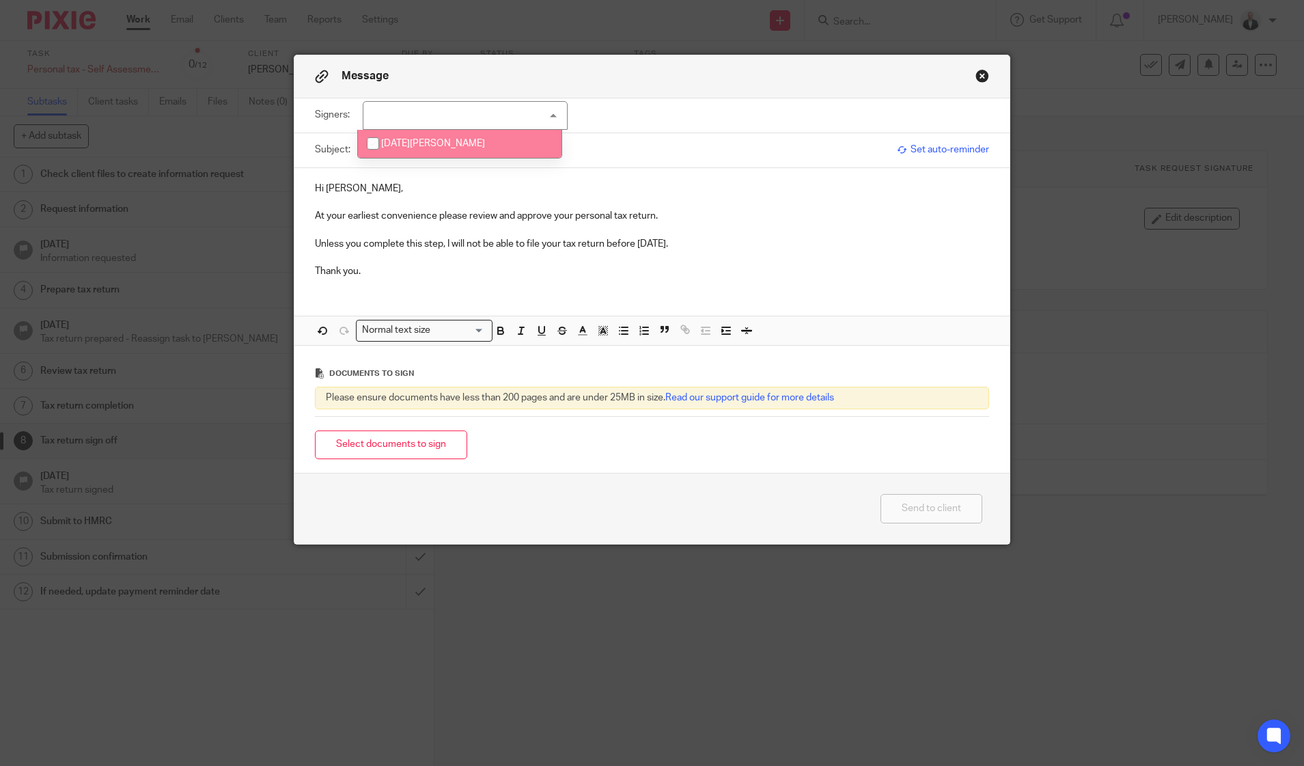
click at [527, 148] on li "[DATE][PERSON_NAME]" at bounding box center [460, 144] width 204 height 28
checkbox input "true"
click at [760, 254] on p at bounding box center [652, 258] width 675 height 14
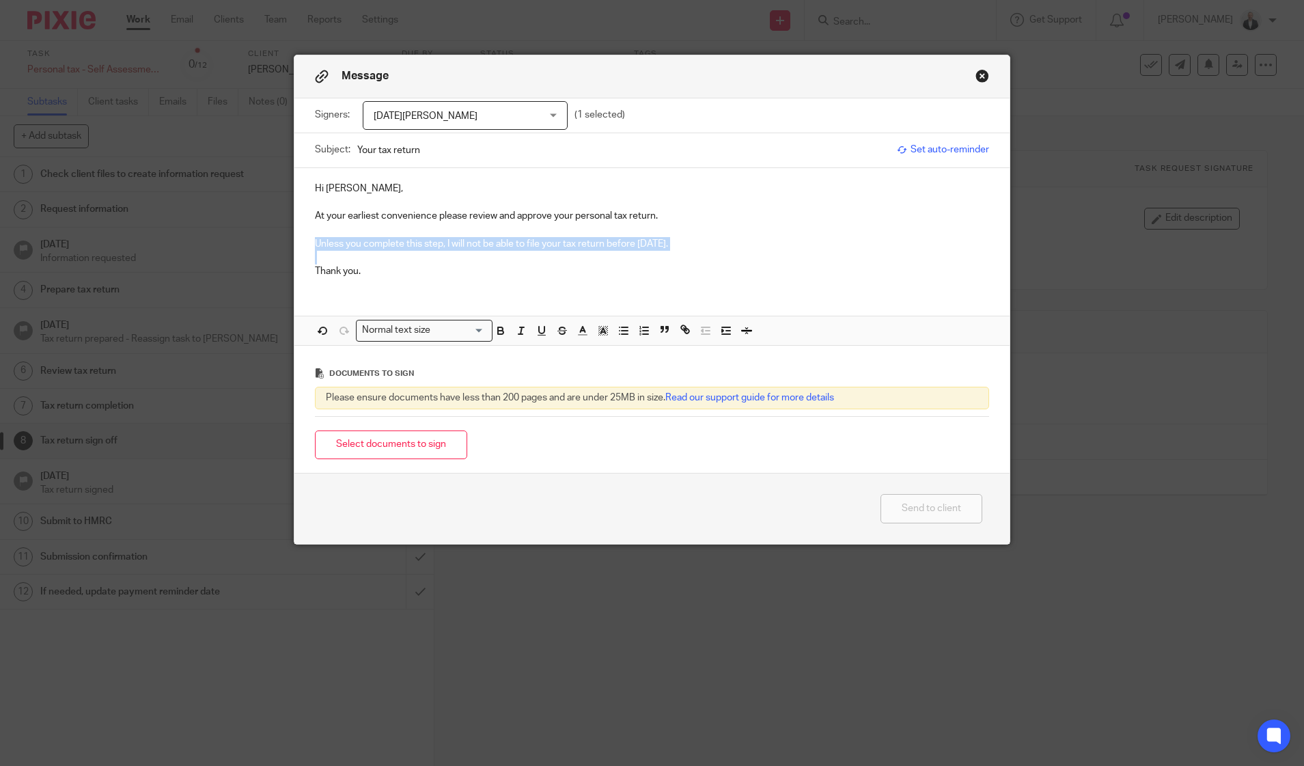
drag, startPoint x: 309, startPoint y: 252, endPoint x: 293, endPoint y: 238, distance: 21.8
click at [294, 238] on div "Hi Noel, At your earliest convenience please review and approve your personal t…" at bounding box center [652, 228] width 716 height 121
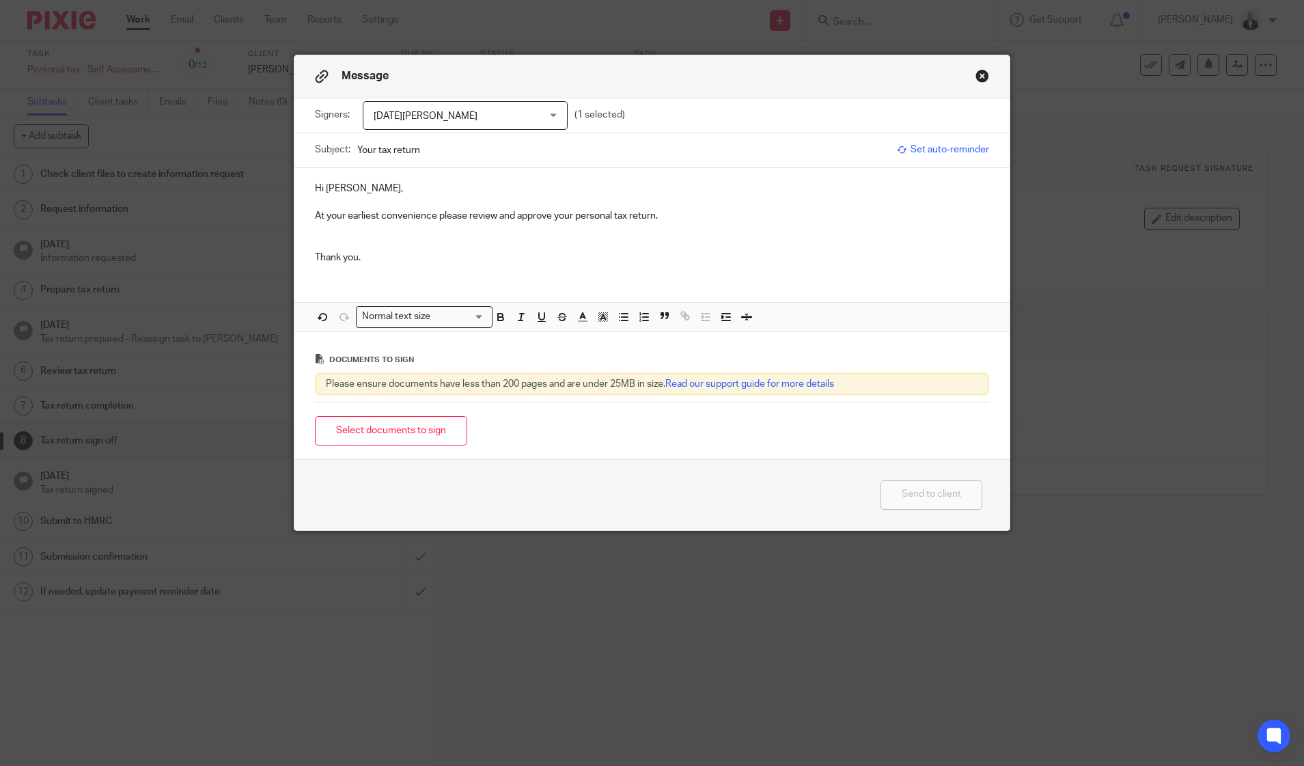
click at [979, 72] on button "Close modal" at bounding box center [982, 76] width 14 height 14
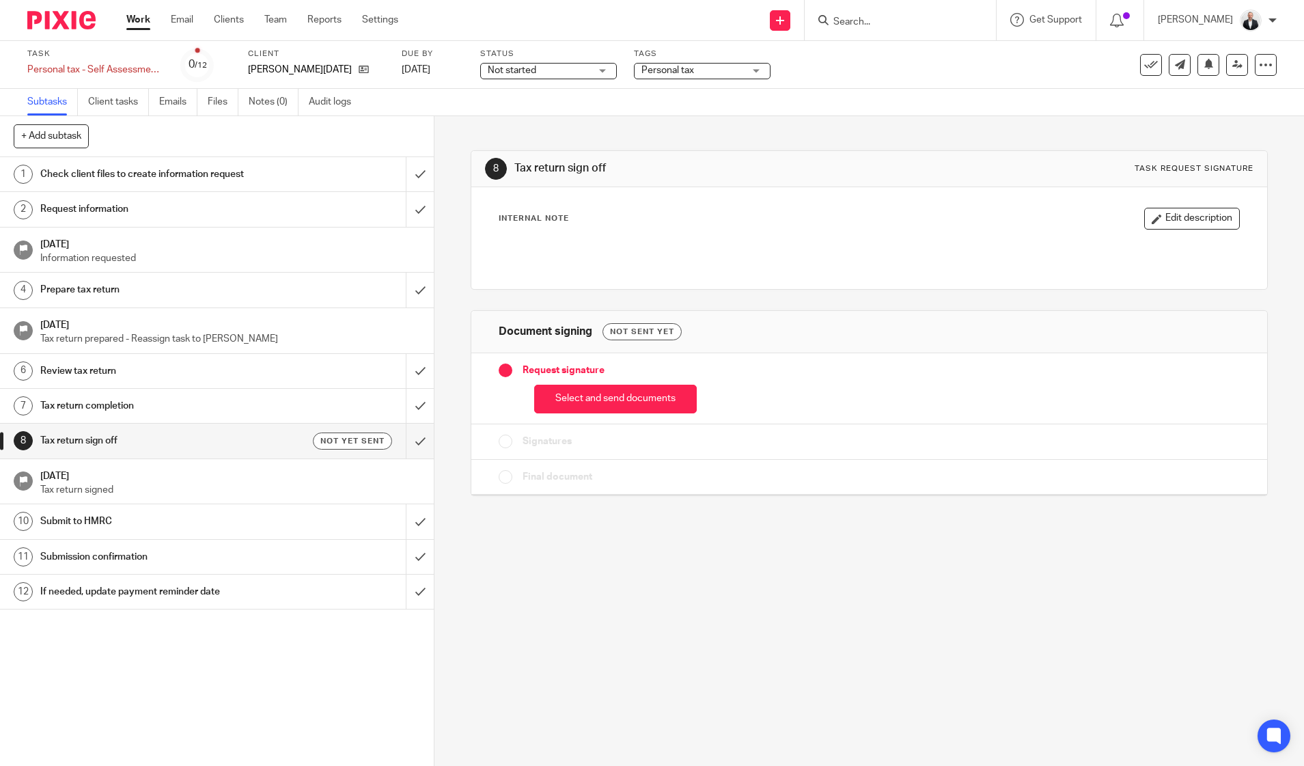
click at [209, 367] on h1 "Review tax return" at bounding box center [157, 371] width 235 height 20
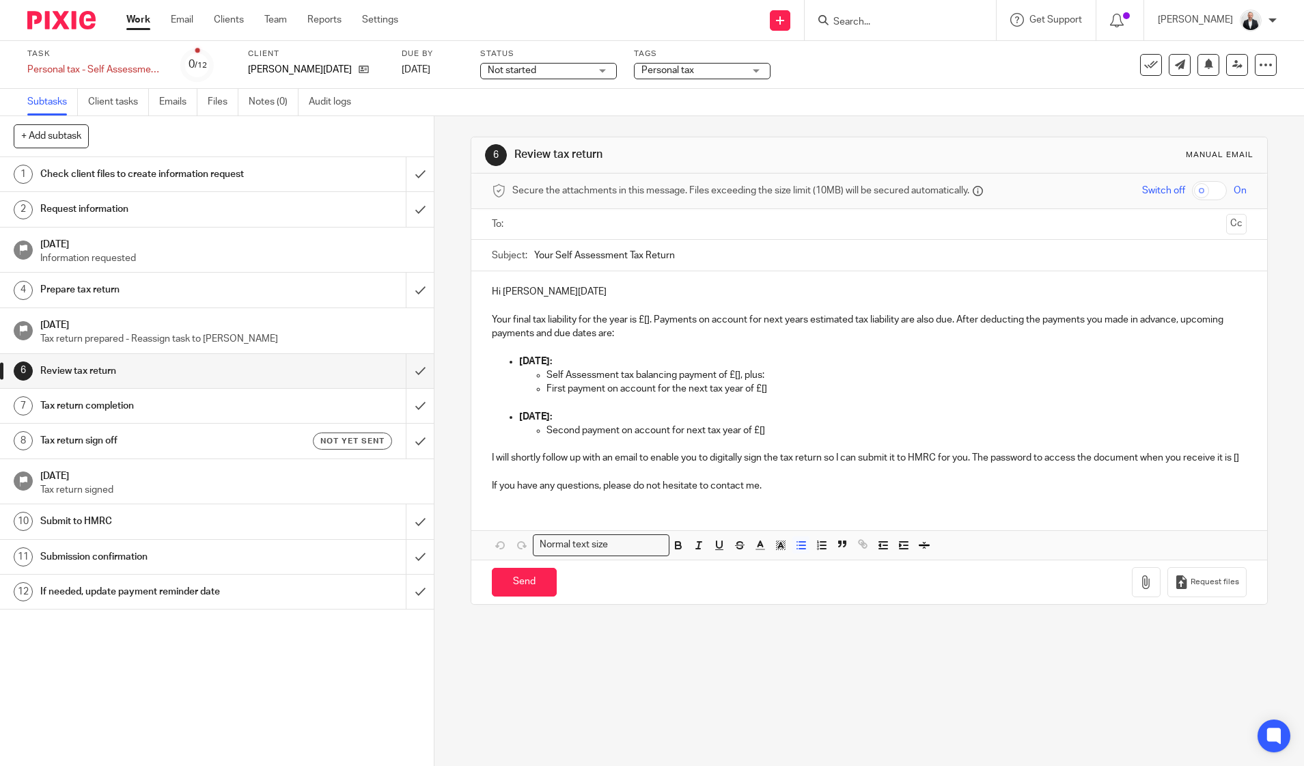
click at [841, 389] on p "First payment on account for the next tax year of £[]" at bounding box center [896, 389] width 700 height 14
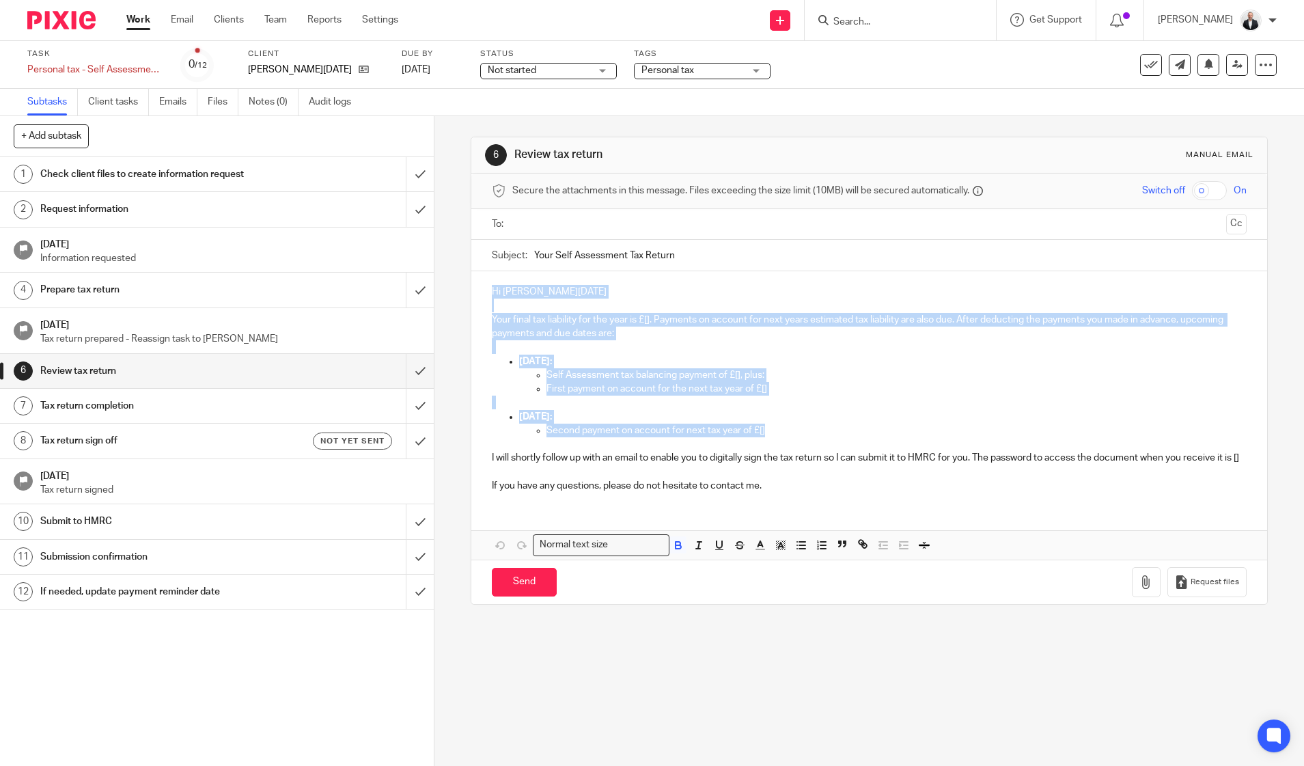
drag, startPoint x: 489, startPoint y: 289, endPoint x: 870, endPoint y: 428, distance: 405.8
click at [870, 428] on div "Hi [PERSON_NAME][DATE] Your final tax liability for the year is £[]. Payments o…" at bounding box center [869, 387] width 796 height 232
copy div "Hi [PERSON_NAME][DATE] Your final tax liability for the year is £[]. Payments o…"
click at [243, 447] on h1 "Tax return sign off" at bounding box center [157, 440] width 235 height 20
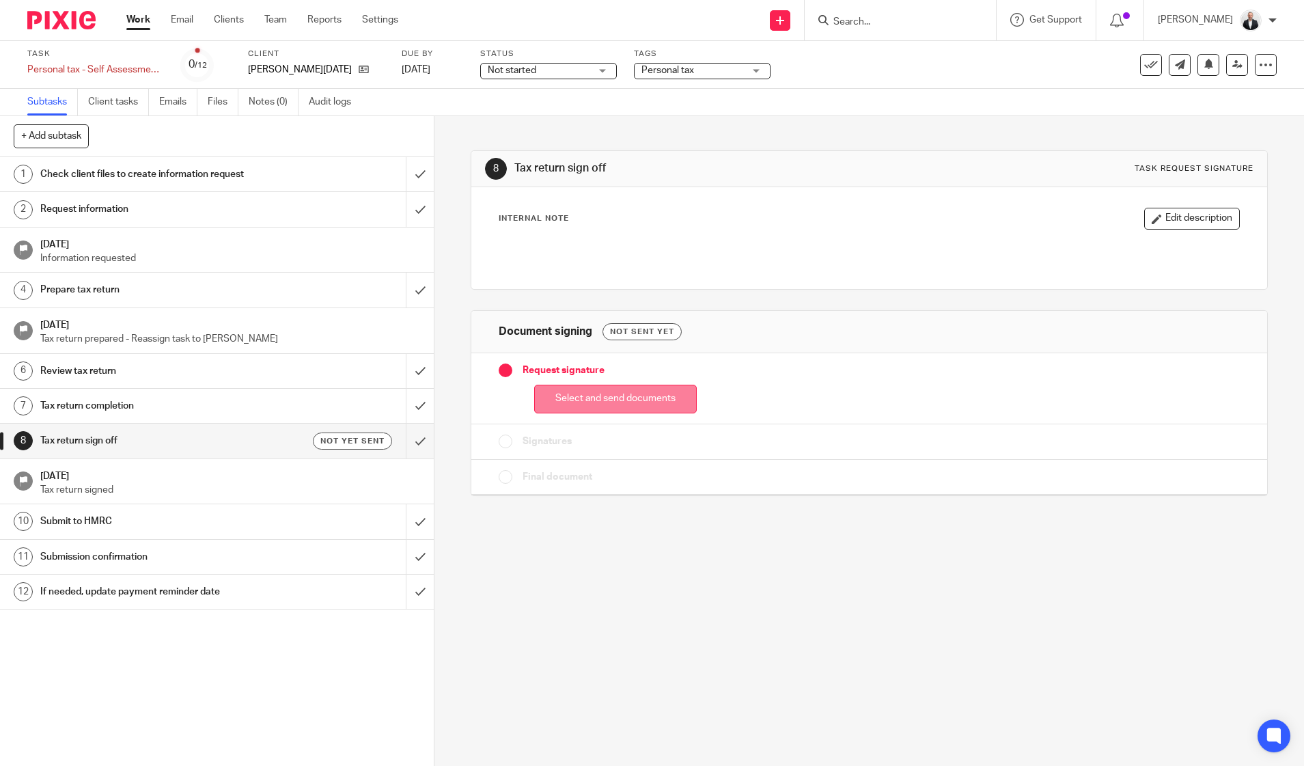
click at [589, 387] on button "Select and send documents" at bounding box center [615, 399] width 163 height 29
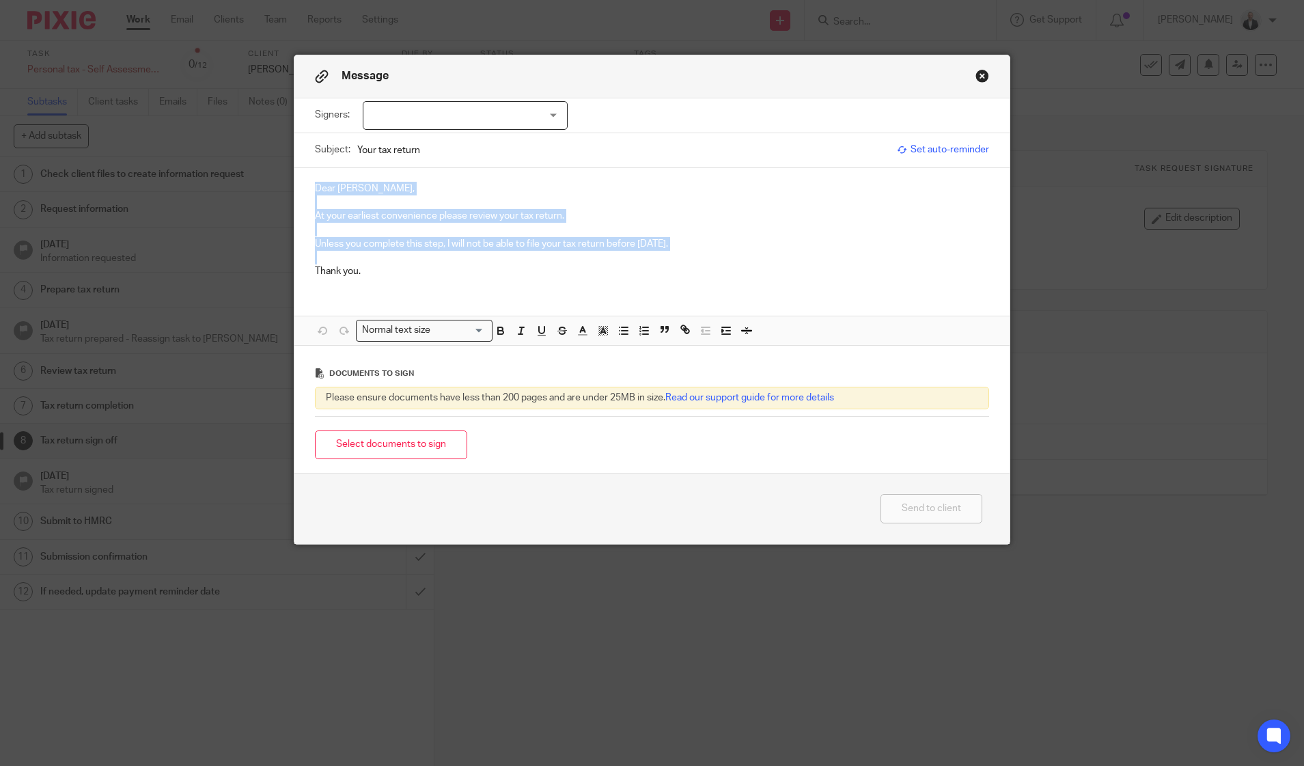
drag, startPoint x: 307, startPoint y: 188, endPoint x: 762, endPoint y: 258, distance: 460.2
click at [762, 258] on div "Dear Noel, At your earliest convenience please review your tax return. Unless y…" at bounding box center [652, 228] width 716 height 121
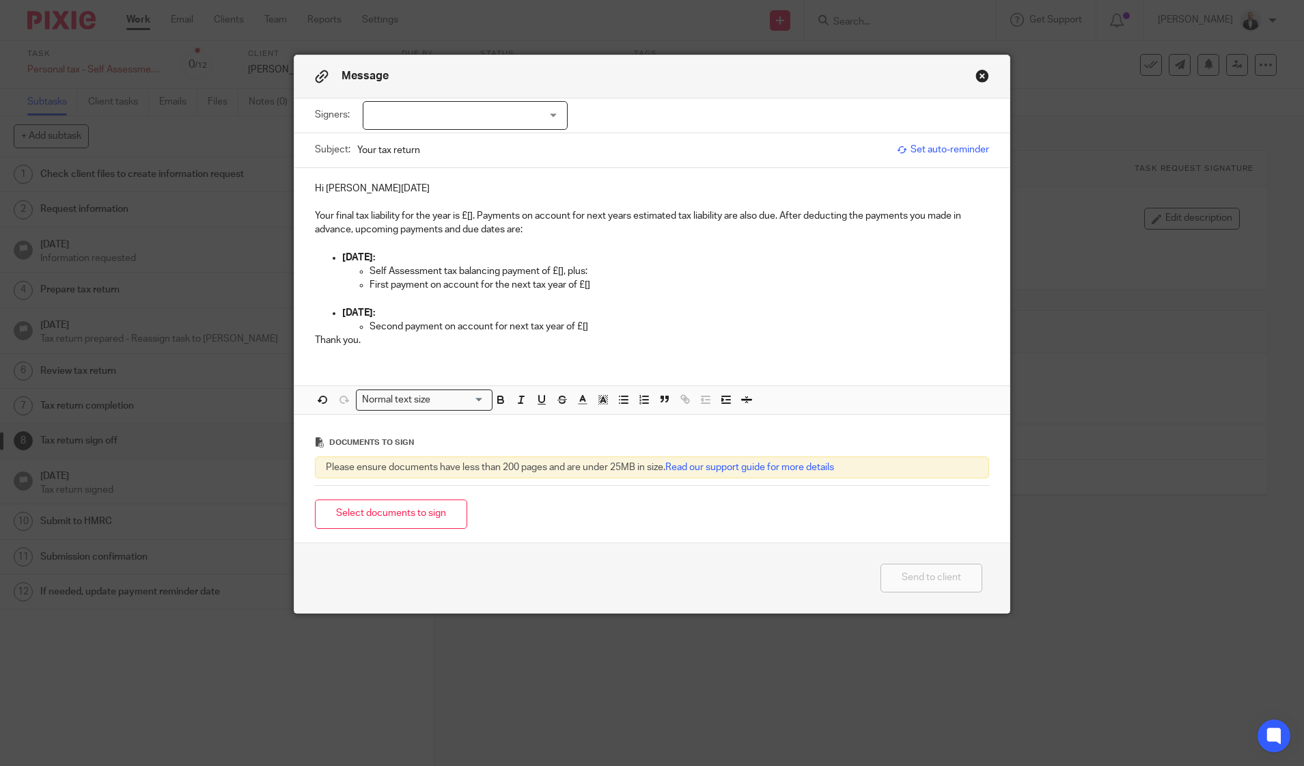
click at [323, 188] on p "Hi Mr Noel Partland" at bounding box center [652, 189] width 675 height 14
click at [370, 188] on p "Hi Noel Partland" at bounding box center [652, 189] width 675 height 14
click at [471, 219] on p "Your final tax liability for the year is £[]. Payments on account for next year…" at bounding box center [652, 223] width 675 height 28
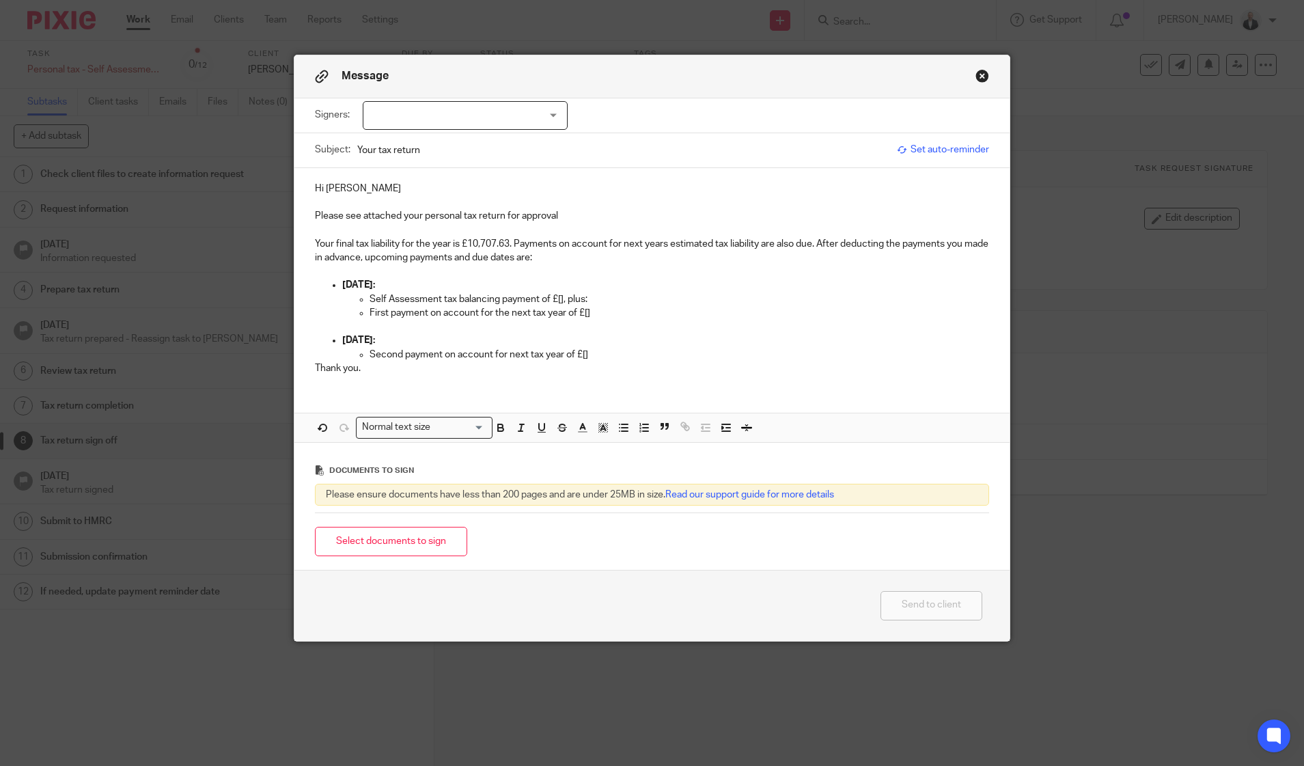
click at [561, 287] on p "January 31st:" at bounding box center [665, 285] width 647 height 14
click at [563, 299] on p "Self Assessment tax balancing payment of £[], plus:" at bounding box center [679, 299] width 620 height 14
click at [501, 236] on p at bounding box center [652, 230] width 675 height 14
click at [493, 240] on p "Your final tax liability for the year is £10,707.63. Payments on account for ne…" at bounding box center [652, 251] width 675 height 28
click at [602, 354] on p "Second payment on account for next tax year of £[]" at bounding box center [679, 355] width 620 height 14
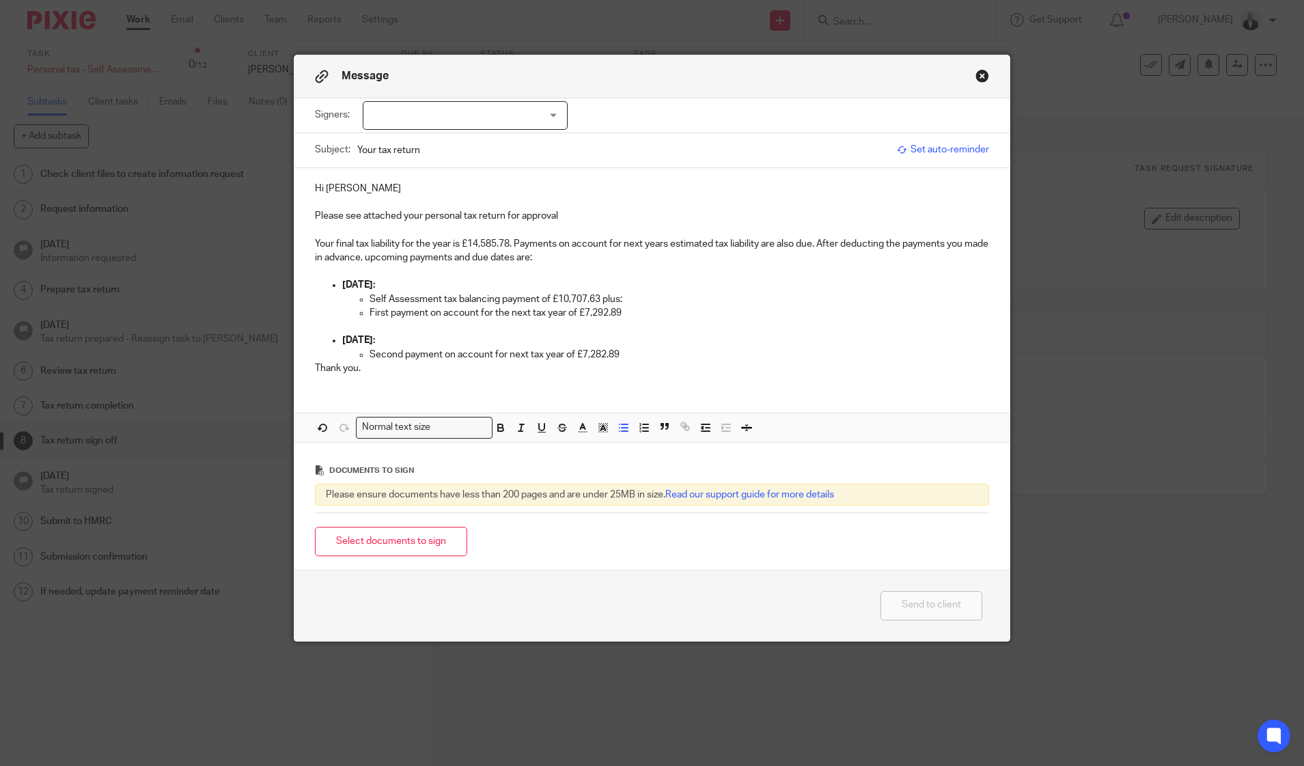
click at [901, 238] on p "Your final tax liability for the year is £14,585.78. Payments on account for ne…" at bounding box center [652, 251] width 675 height 28
click at [370, 252] on p "Your final tax liability for the year is £14,585.78. Payments on account for ne…" at bounding box center [652, 251] width 675 height 28
click at [553, 115] on div at bounding box center [465, 115] width 205 height 29
click at [501, 135] on li "[DATE][PERSON_NAME]" at bounding box center [460, 144] width 204 height 28
checkbox input "true"
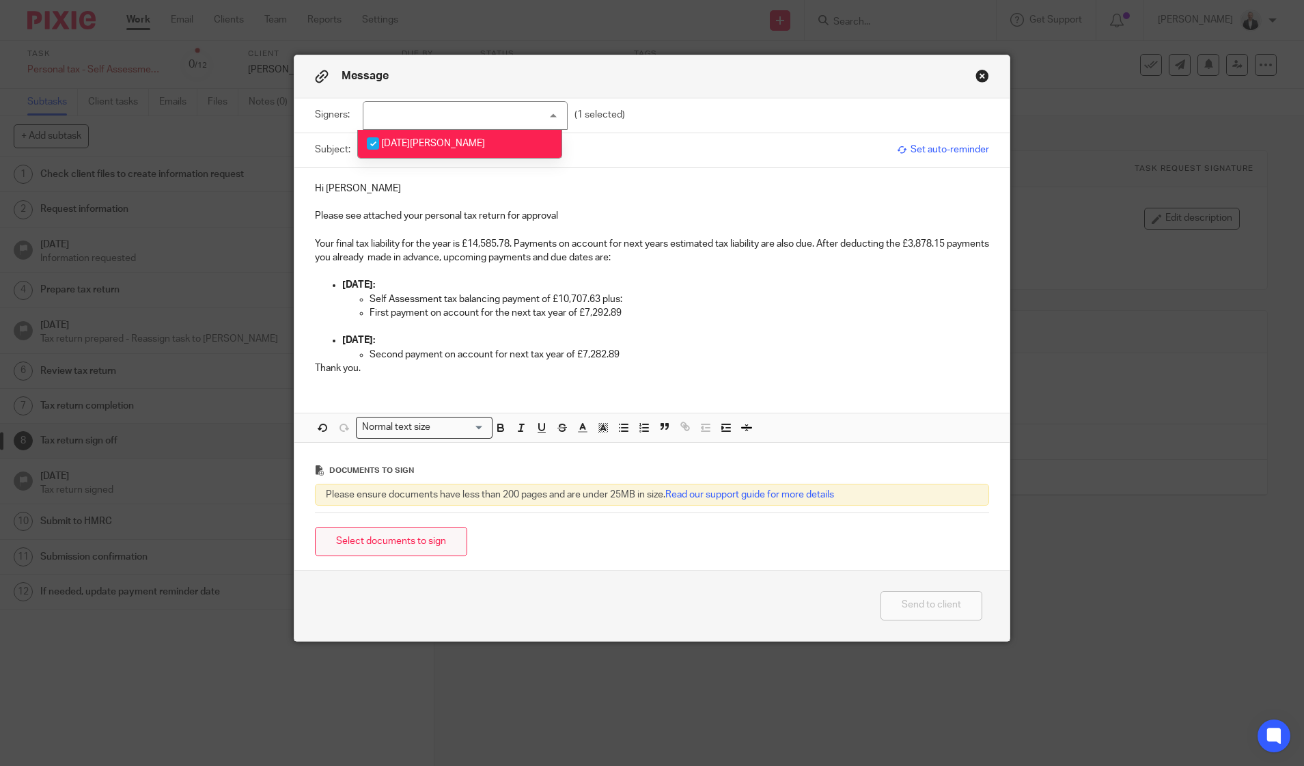
click at [448, 543] on button "Select documents to sign" at bounding box center [391, 541] width 152 height 29
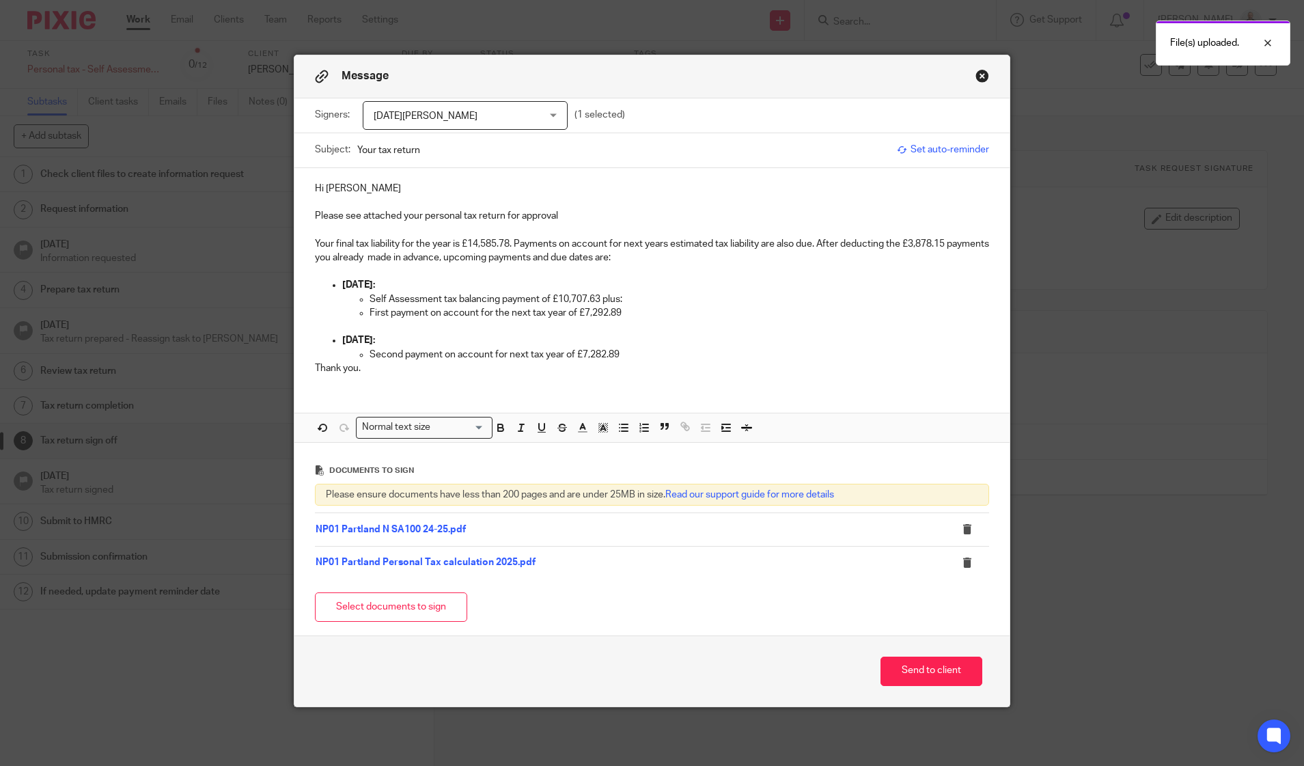
click at [784, 369] on p "Thank you." at bounding box center [652, 368] width 675 height 14
click at [407, 260] on p "Your final tax liability for the year is £14,585.78. Payments on account for ne…" at bounding box center [652, 251] width 675 height 28
click at [471, 258] on p "Your final tax liability for the year is £14,585.78. Payments on account for ne…" at bounding box center [652, 251] width 675 height 28
click at [442, 279] on p "January 31st:" at bounding box center [665, 285] width 647 height 14
click at [831, 346] on p "July 31st 2026:" at bounding box center [665, 340] width 647 height 14
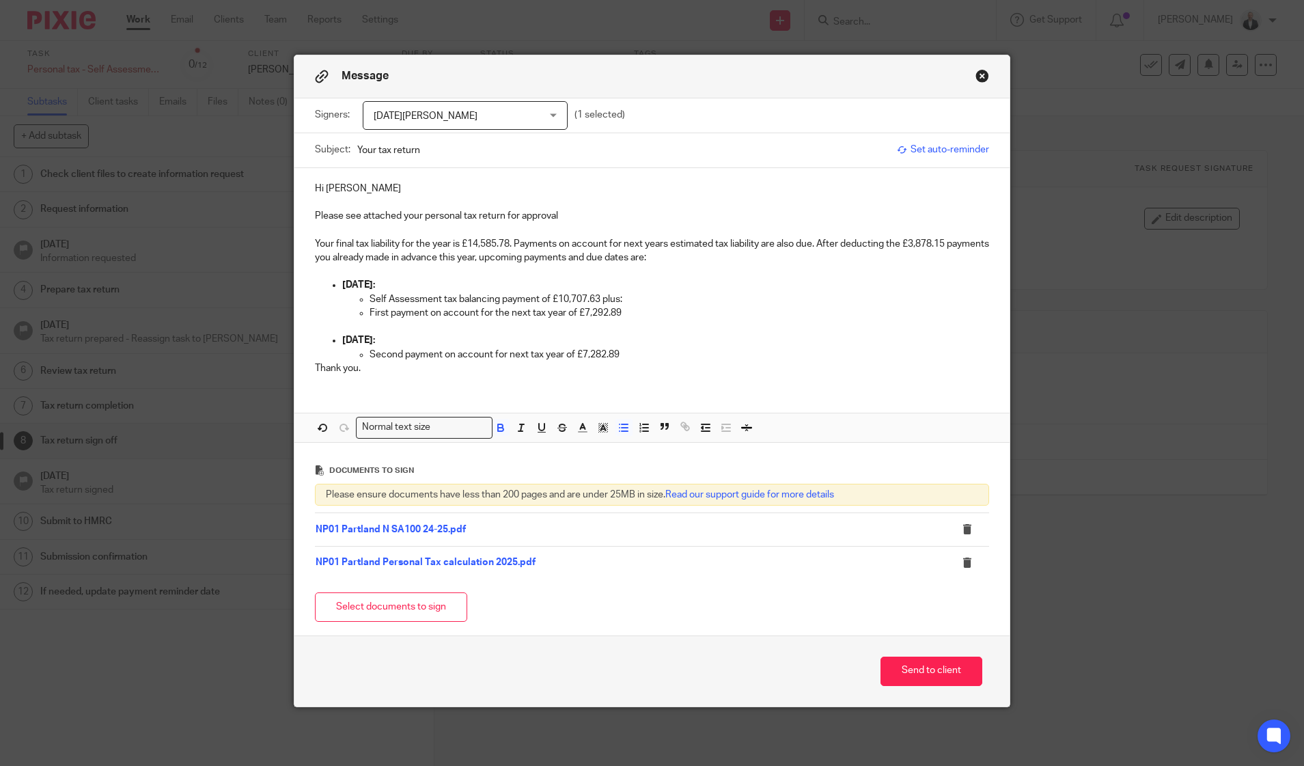
click at [944, 152] on span "Set auto-reminder" at bounding box center [943, 150] width 92 height 14
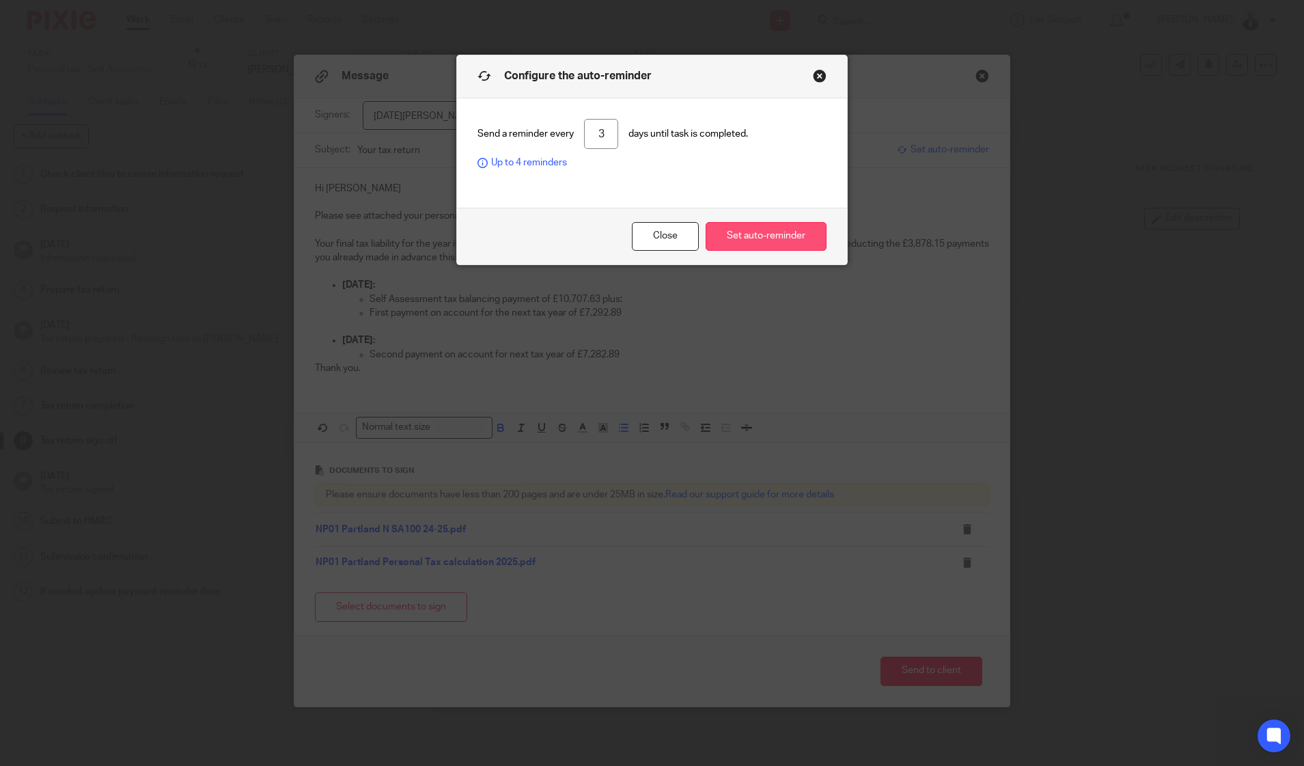
click at [749, 244] on button "Set auto-reminder" at bounding box center [766, 236] width 121 height 29
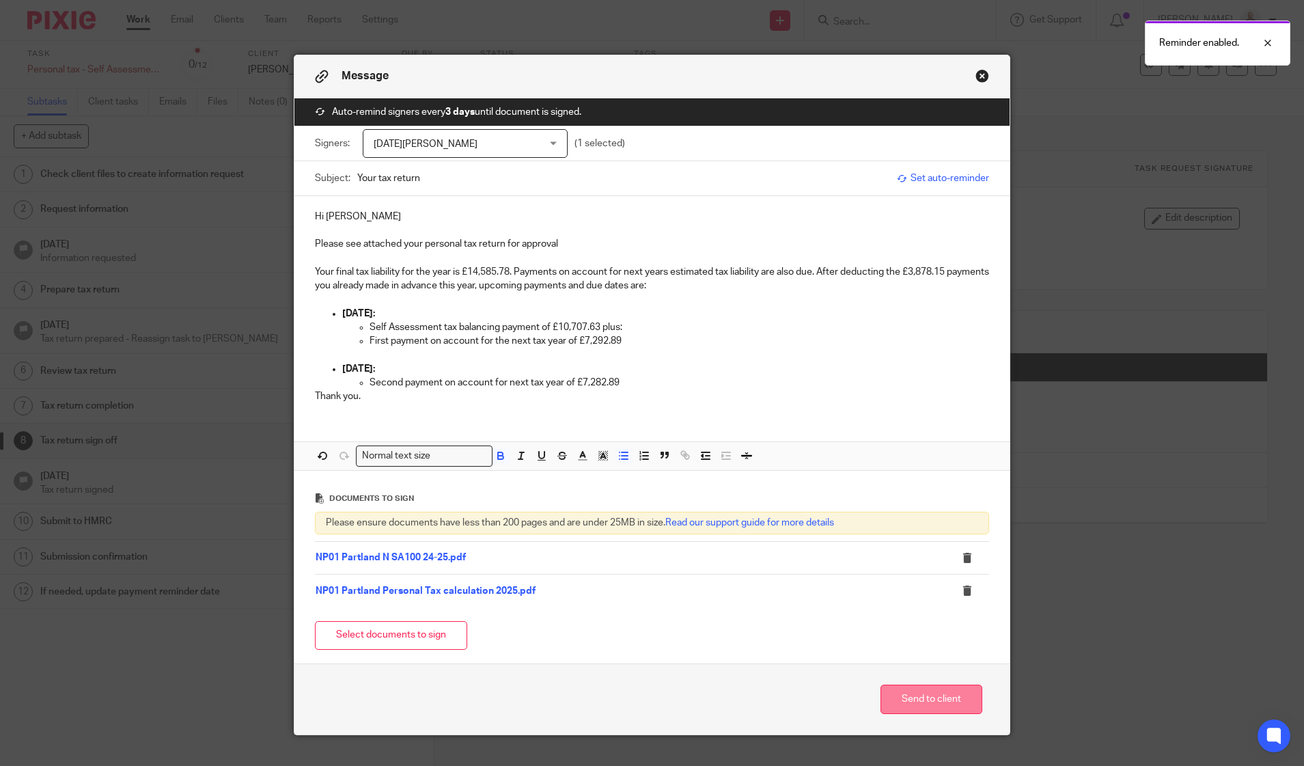
click at [932, 703] on button "Send to client" at bounding box center [931, 698] width 102 height 29
click at [1278, 43] on div "Reminder enabled." at bounding box center [1217, 42] width 145 height 45
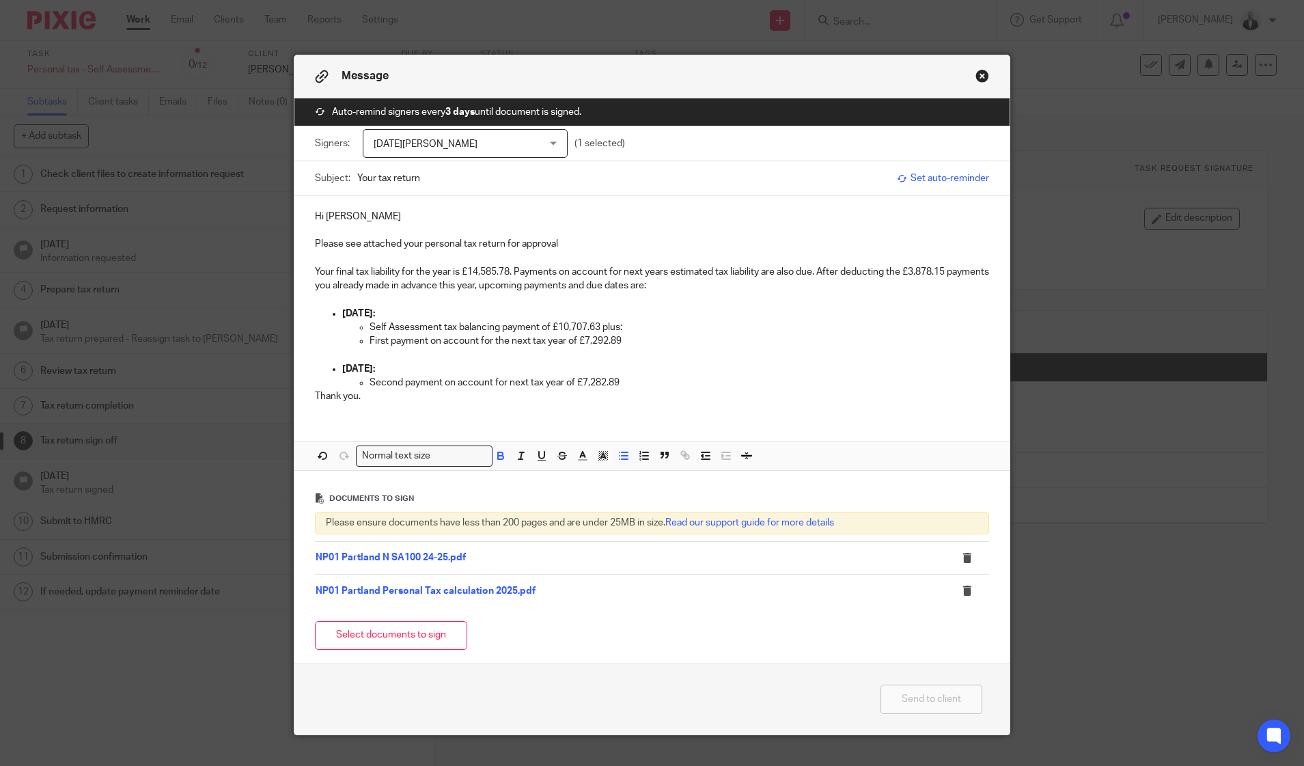
click at [962, 701] on button "Send to client" at bounding box center [931, 698] width 102 height 29
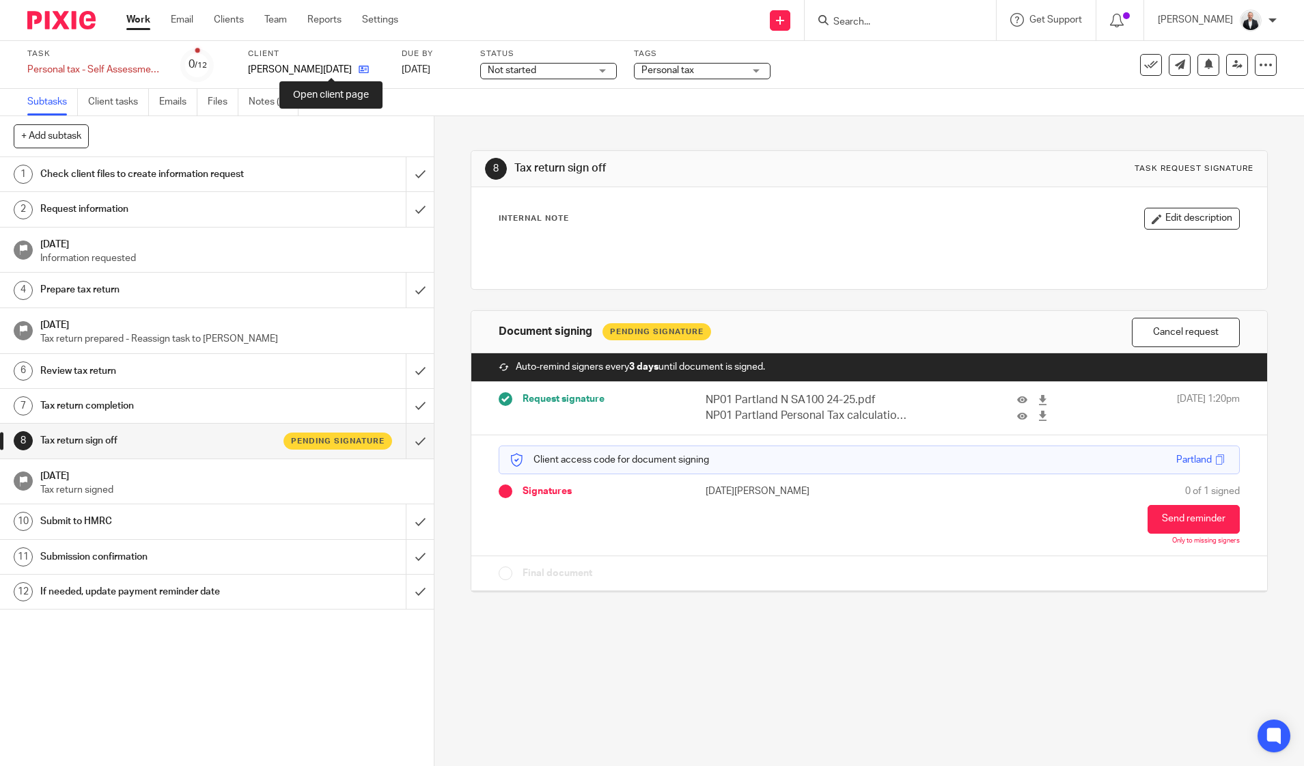
click at [359, 68] on icon at bounding box center [364, 69] width 10 height 10
